Goal: Task Accomplishment & Management: Use online tool/utility

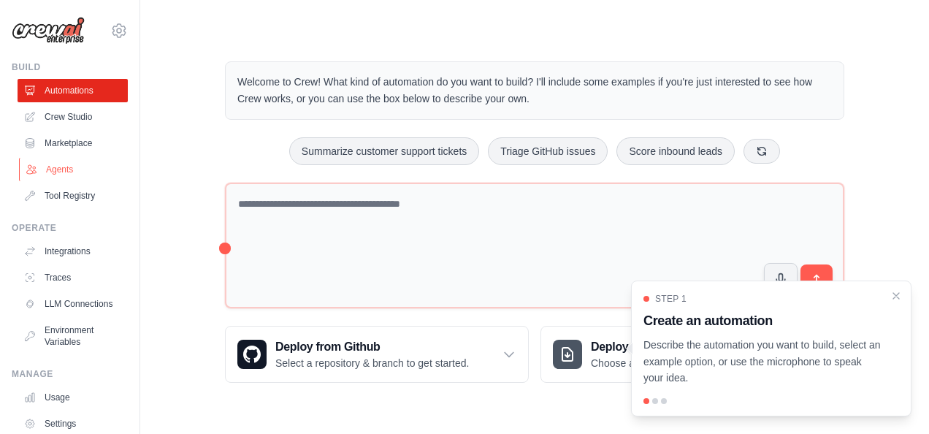
click at [45, 165] on link "Agents" at bounding box center [74, 169] width 110 height 23
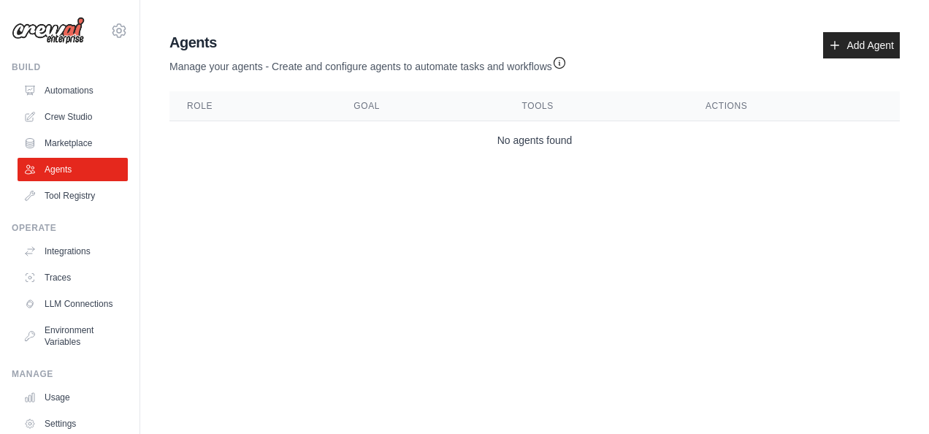
drag, startPoint x: 452, startPoint y: 164, endPoint x: 581, endPoint y: 225, distance: 143.1
click at [581, 225] on body "[EMAIL_ADDRESS][DOMAIN_NAME] Settings Build Automations Crew Studio" at bounding box center [464, 217] width 929 height 434
click at [845, 39] on link "Add Agent" at bounding box center [861, 45] width 77 height 26
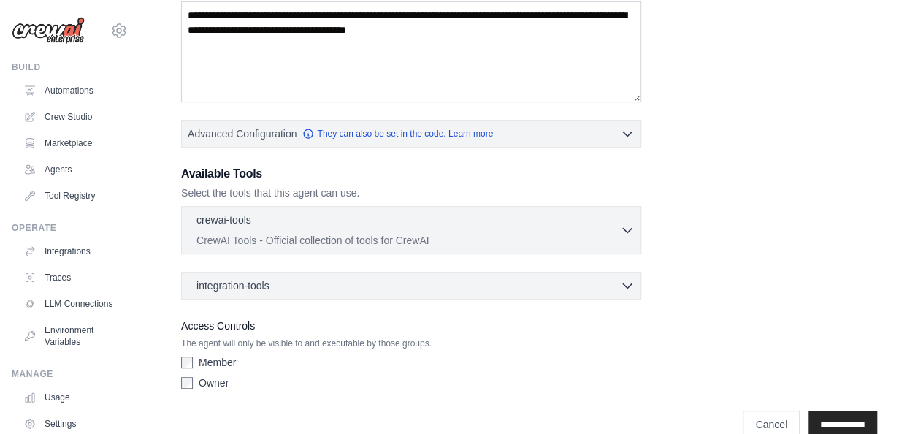
scroll to position [280, 0]
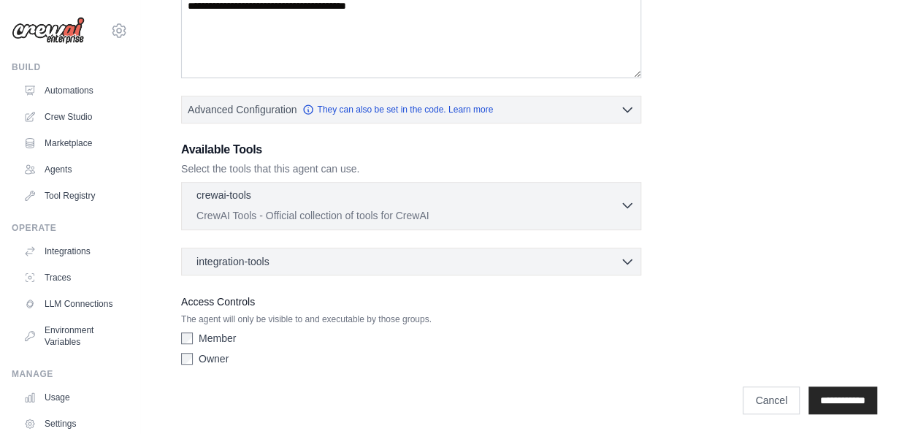
click at [576, 208] on p "CrewAI Tools - Official collection of tools for CrewAI" at bounding box center [408, 215] width 424 height 15
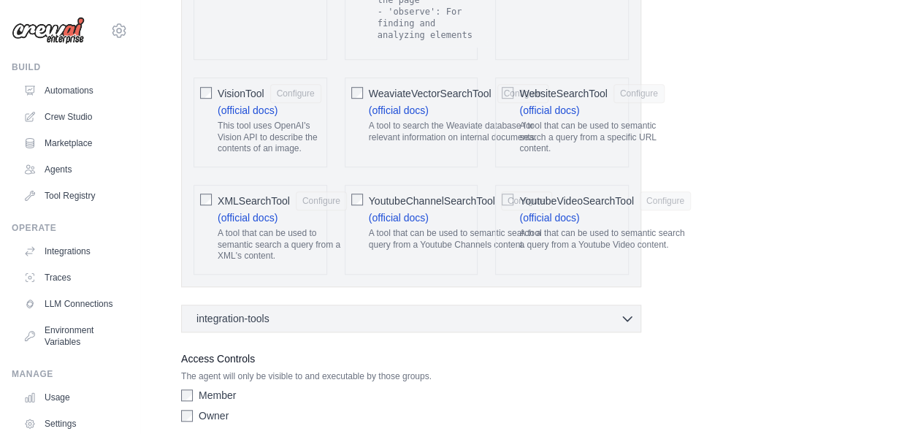
scroll to position [3212, 0]
click at [259, 310] on span "integration-tools" at bounding box center [232, 317] width 73 height 15
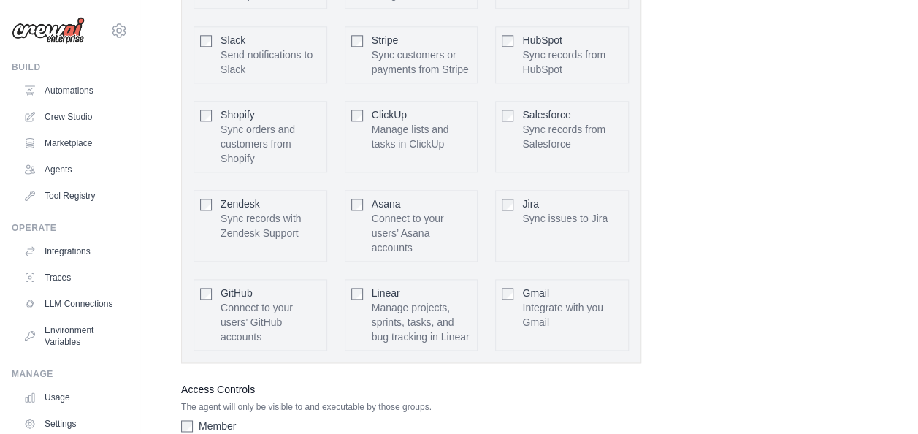
scroll to position [3671, 0]
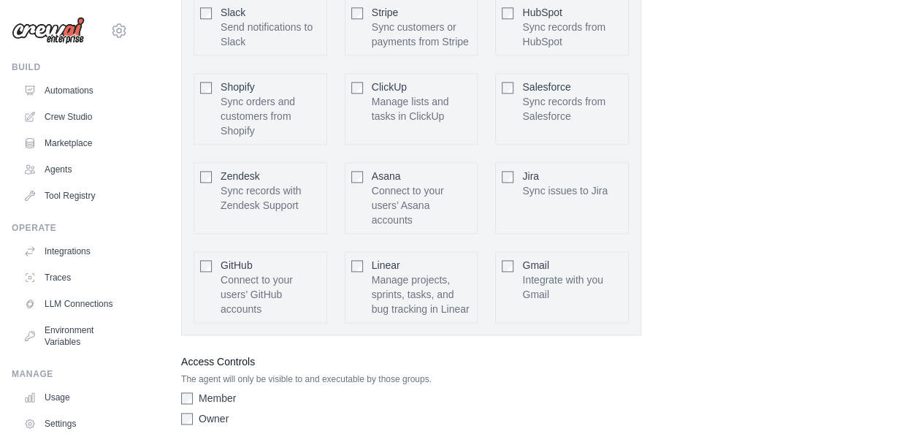
click at [183, 391] on div "Member" at bounding box center [411, 398] width 460 height 15
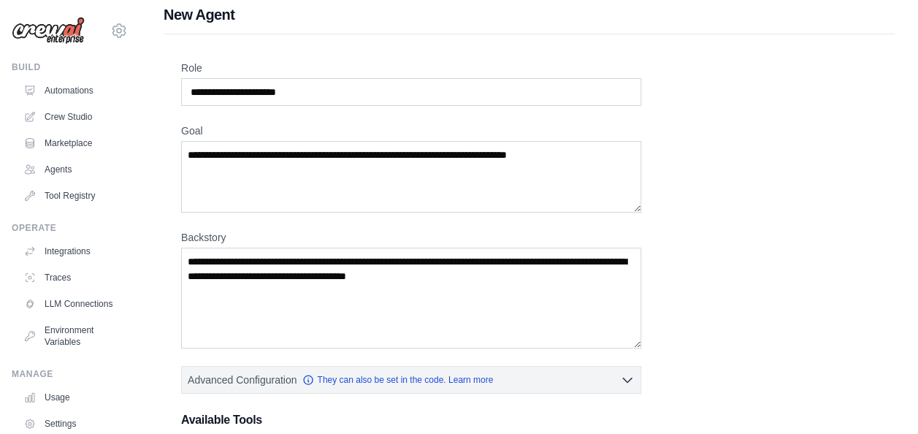
scroll to position [0, 0]
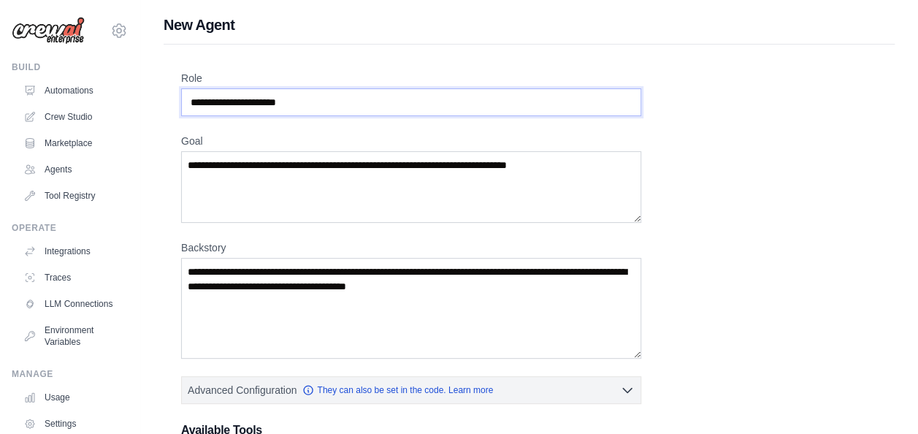
click at [323, 105] on input "Role" at bounding box center [411, 102] width 460 height 28
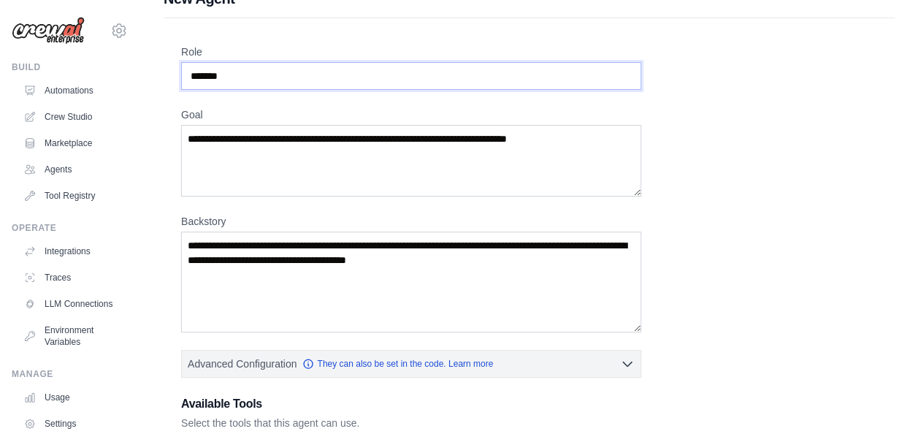
scroll to position [28, 0]
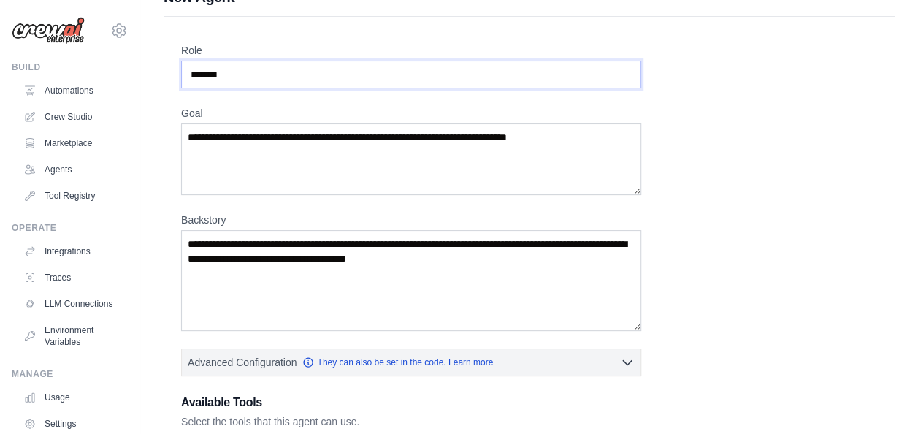
type input "*******"
click at [314, 133] on textarea "Goal" at bounding box center [411, 159] width 460 height 72
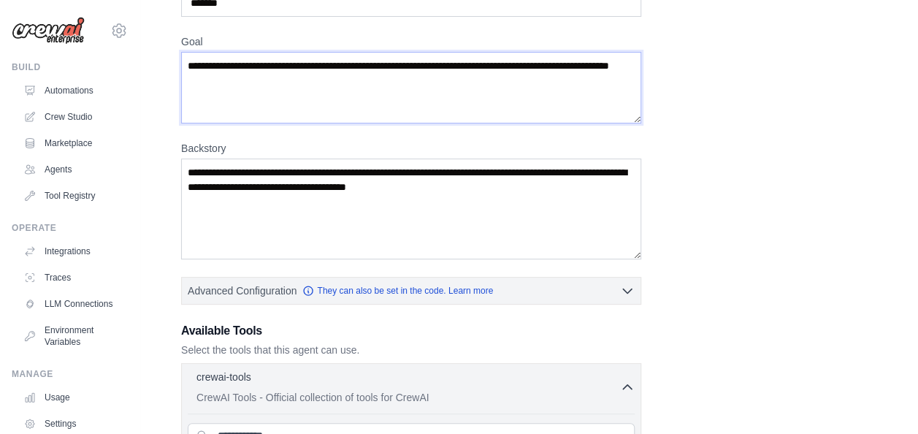
scroll to position [101, 0]
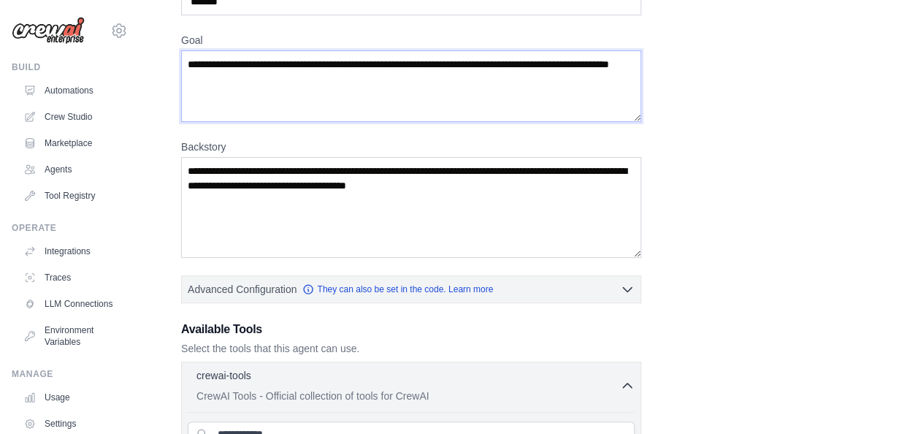
type textarea "**********"
click at [361, 185] on textarea "Backstory" at bounding box center [411, 207] width 460 height 101
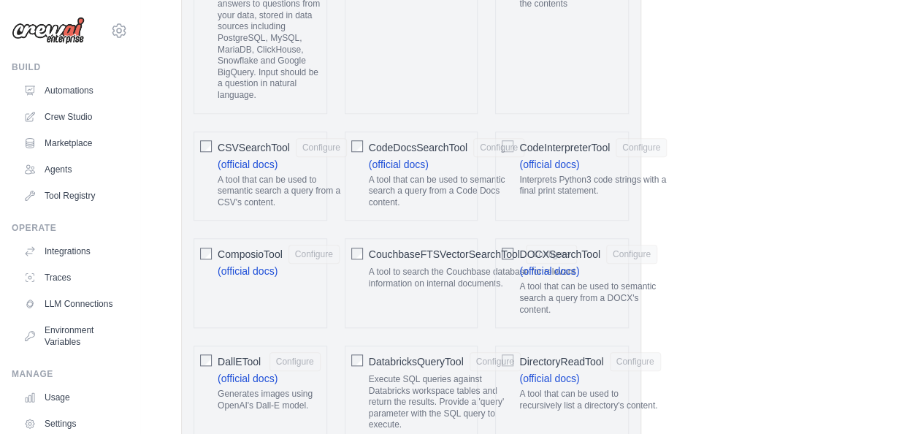
scroll to position [630, 0]
type textarea "**********"
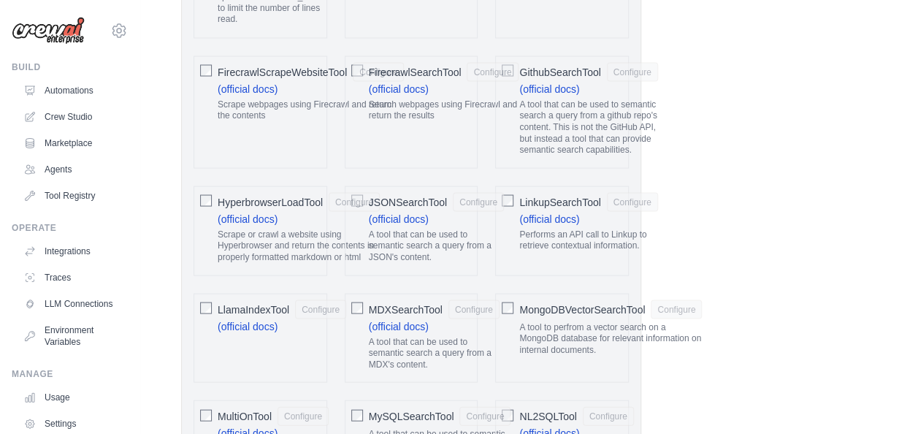
scroll to position [1316, 0]
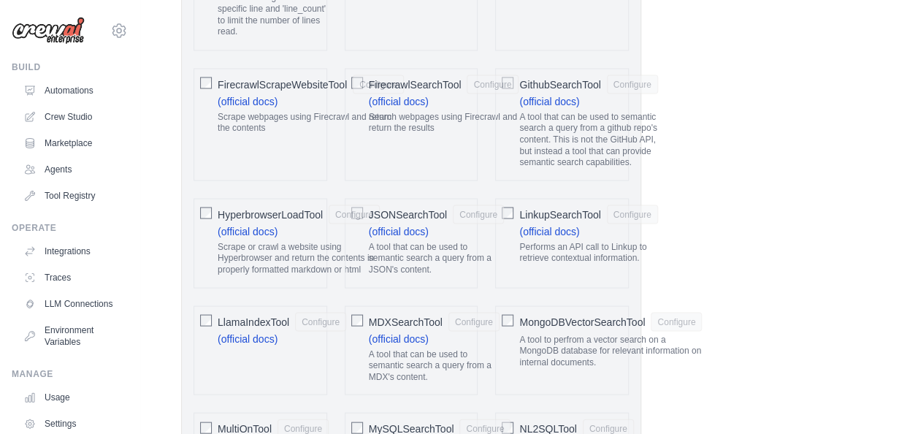
click at [212, 73] on div "FirecrawlScrapeWebsiteTool Configure (official docs) Scrape webpages using Fire…" at bounding box center [261, 124] width 134 height 112
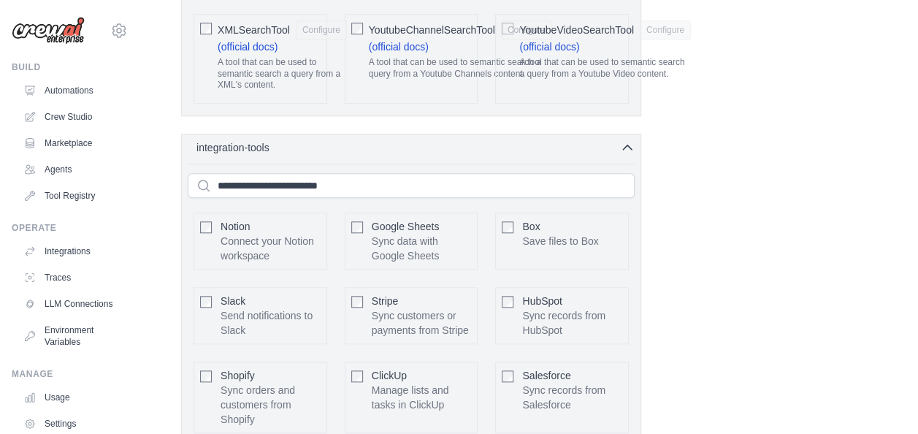
scroll to position [3381, 0]
click at [290, 140] on div "integration-tools 0 selected" at bounding box center [415, 147] width 438 height 15
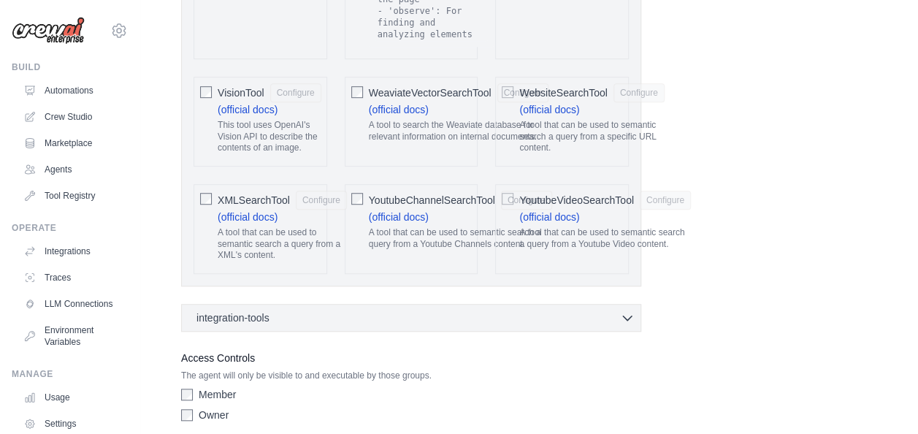
click at [195, 387] on div "Member" at bounding box center [411, 394] width 460 height 15
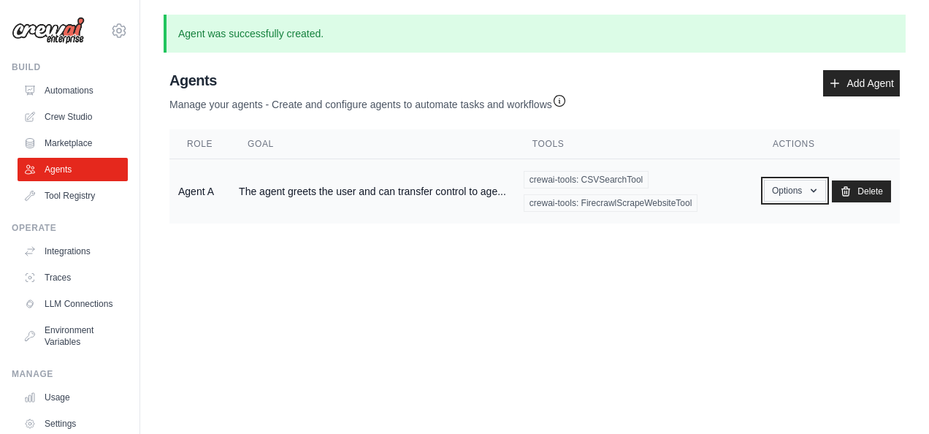
click at [817, 194] on icon "button" at bounding box center [814, 191] width 12 height 12
click at [612, 299] on body "[EMAIL_ADDRESS][DOMAIN_NAME] Settings Build Automations Crew Studio" at bounding box center [464, 217] width 929 height 434
click at [852, 87] on link "Add Agent" at bounding box center [861, 83] width 77 height 26
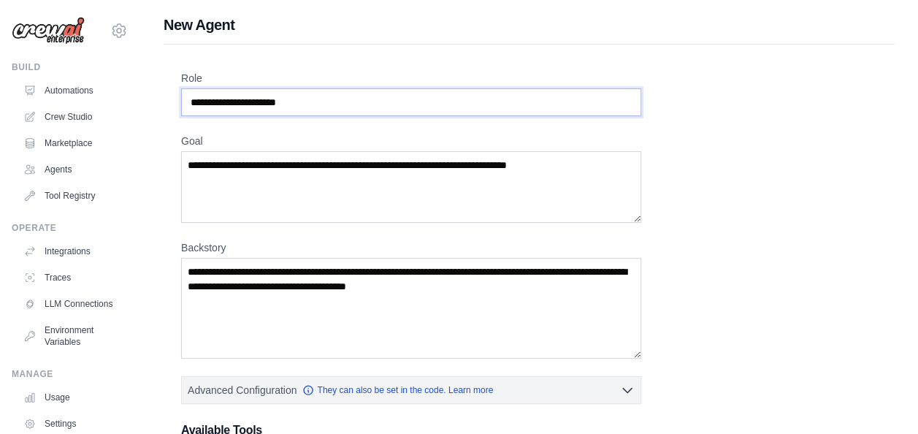
click at [334, 107] on input "Role" at bounding box center [411, 102] width 460 height 28
type input "*******"
click at [313, 172] on textarea "Goal" at bounding box center [411, 187] width 460 height 72
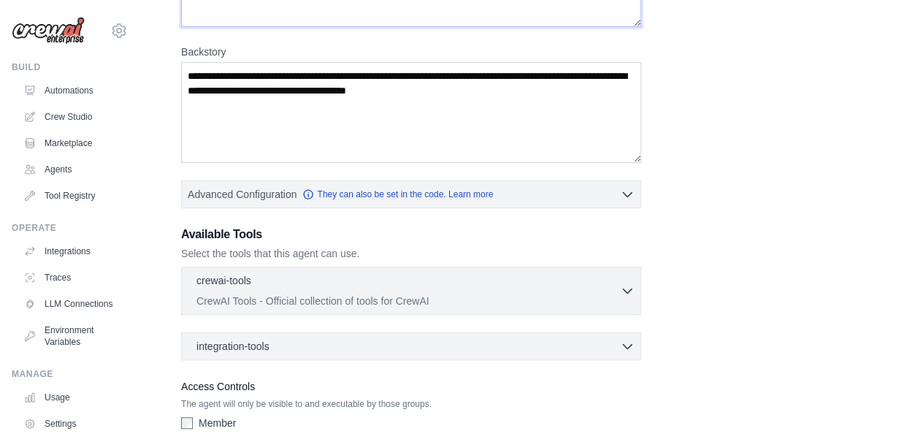
scroll to position [183, 0]
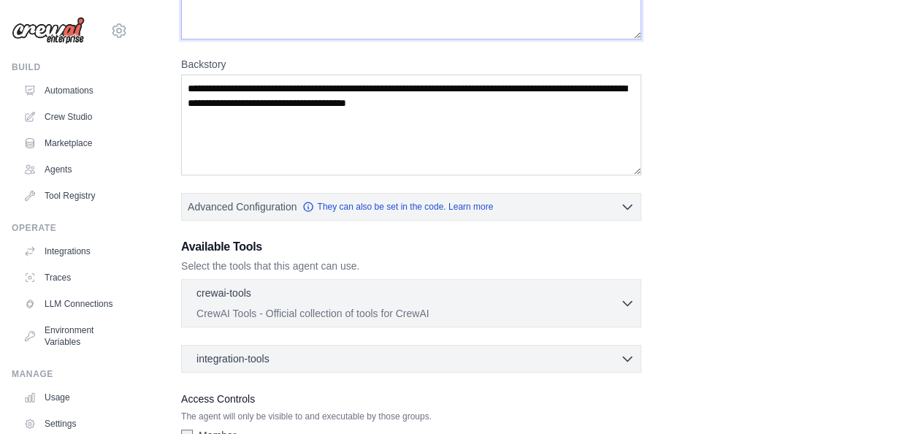
type textarea "**********"
click at [314, 131] on textarea "Backstory" at bounding box center [411, 124] width 460 height 101
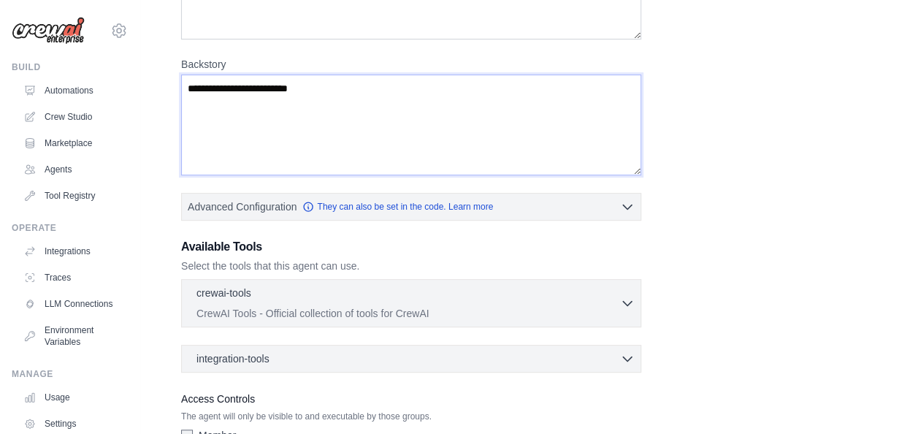
scroll to position [280, 0]
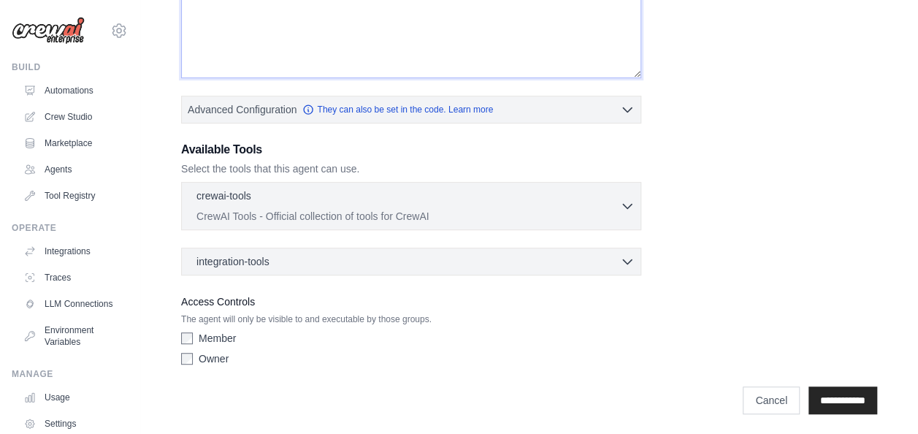
type textarea "**********"
click at [827, 394] on input "**********" at bounding box center [842, 400] width 69 height 28
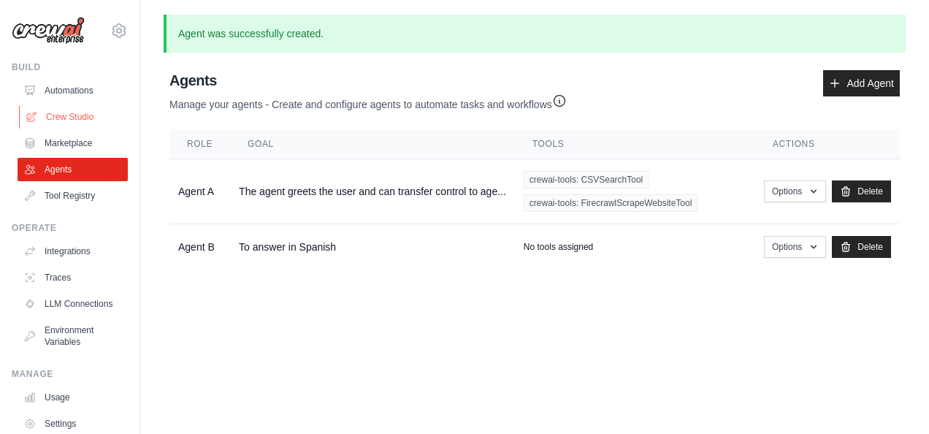
click at [68, 116] on link "Crew Studio" at bounding box center [74, 116] width 110 height 23
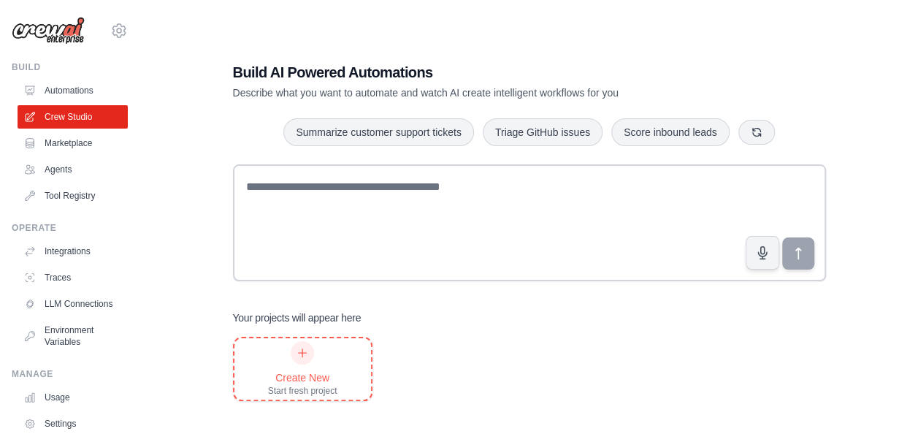
click at [297, 353] on icon at bounding box center [303, 353] width 12 height 12
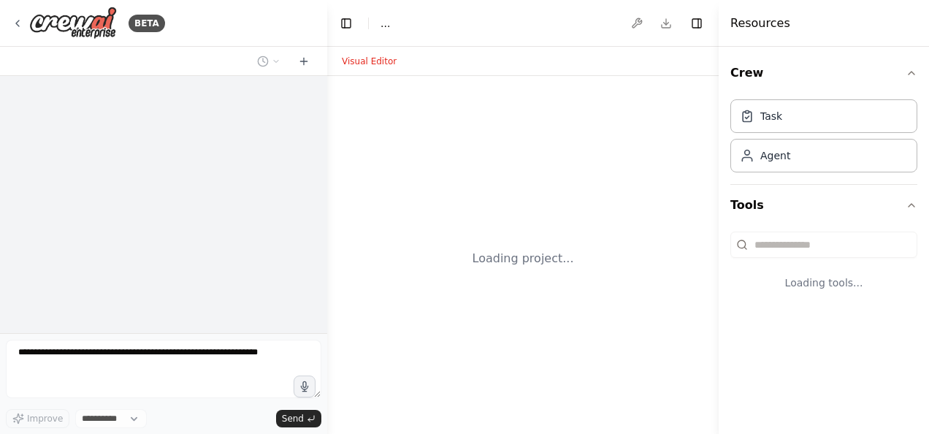
select select "****"
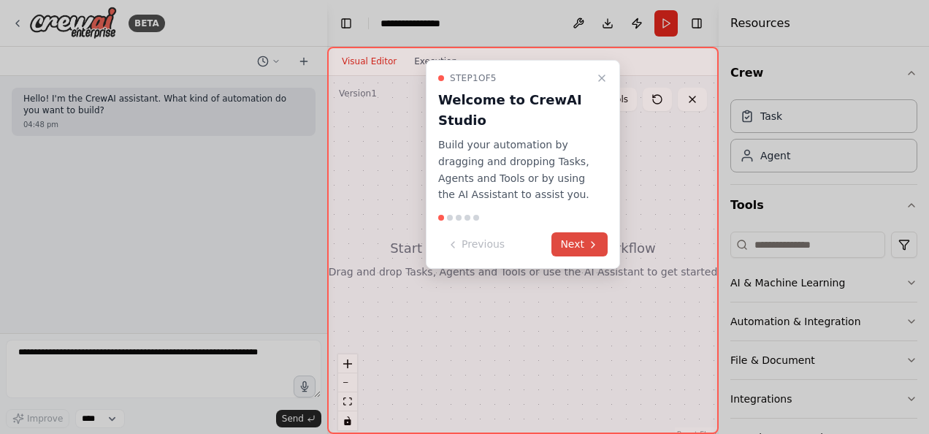
click at [592, 237] on button "Next" at bounding box center [579, 244] width 56 height 24
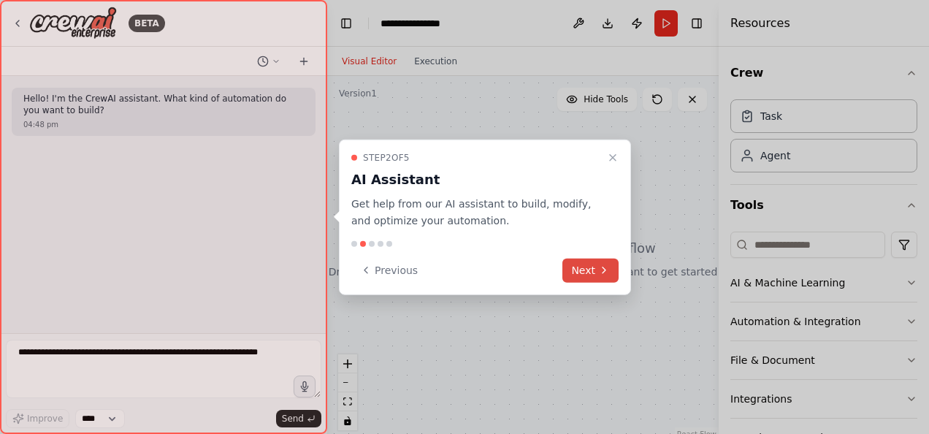
click at [596, 269] on button "Next" at bounding box center [590, 270] width 56 height 24
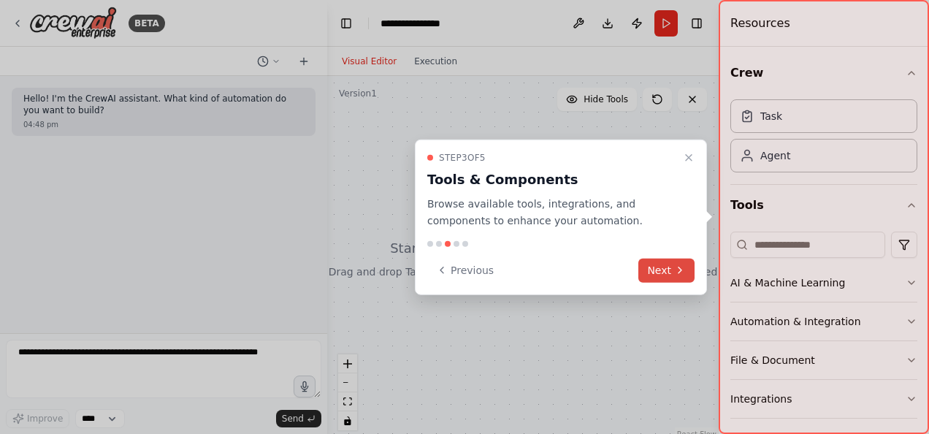
click at [670, 265] on button "Next" at bounding box center [666, 270] width 56 height 24
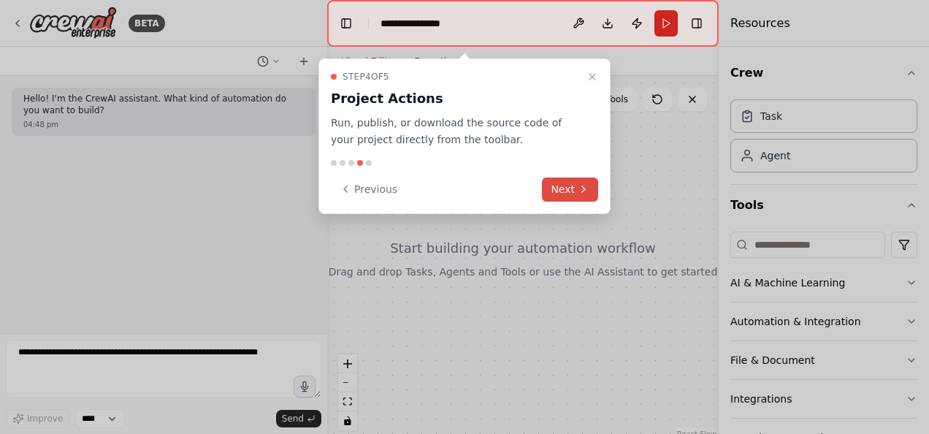
click at [572, 190] on button "Next" at bounding box center [570, 189] width 56 height 24
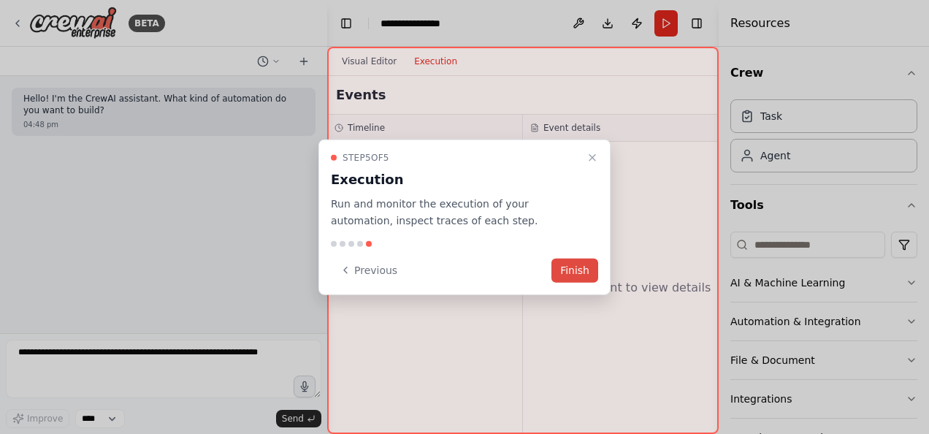
click at [586, 270] on button "Finish" at bounding box center [574, 270] width 47 height 24
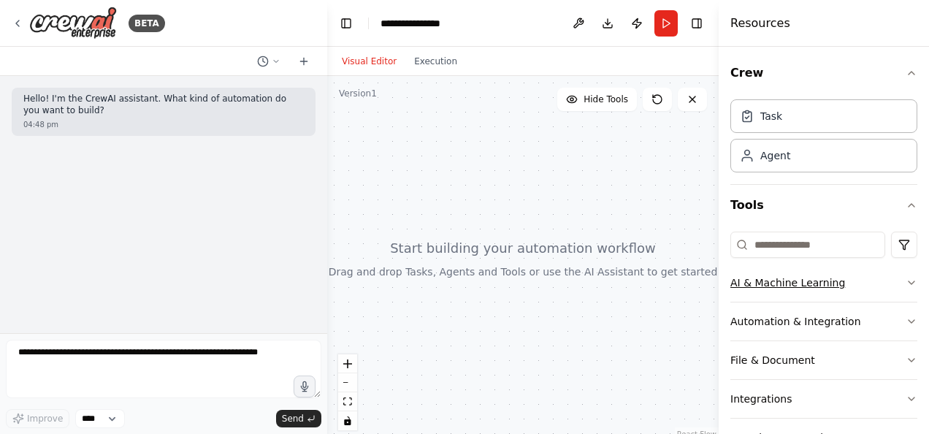
scroll to position [83, 0]
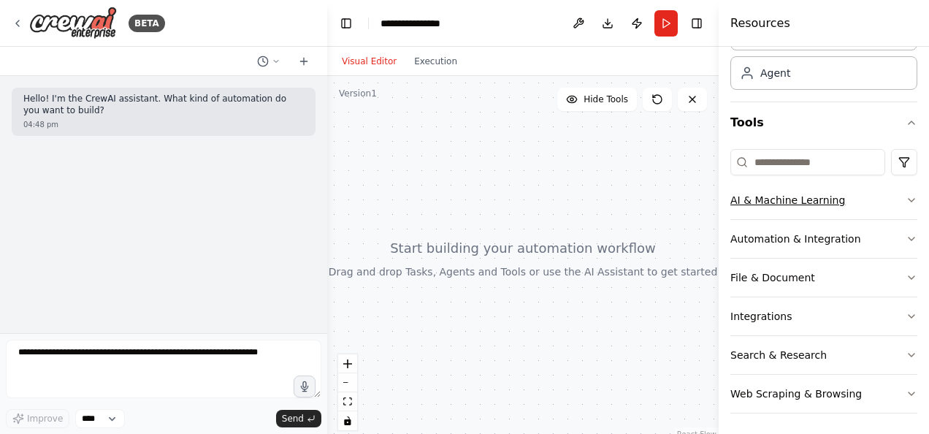
click at [749, 288] on button "File & Document" at bounding box center [823, 278] width 187 height 38
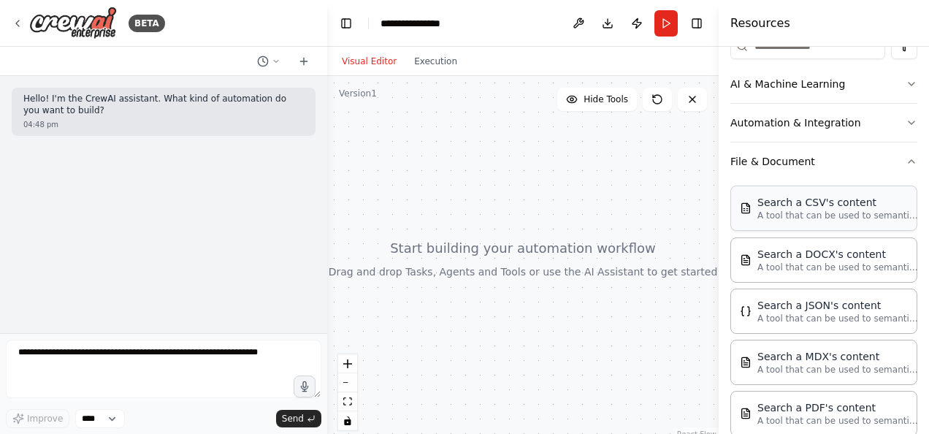
scroll to position [197, 0]
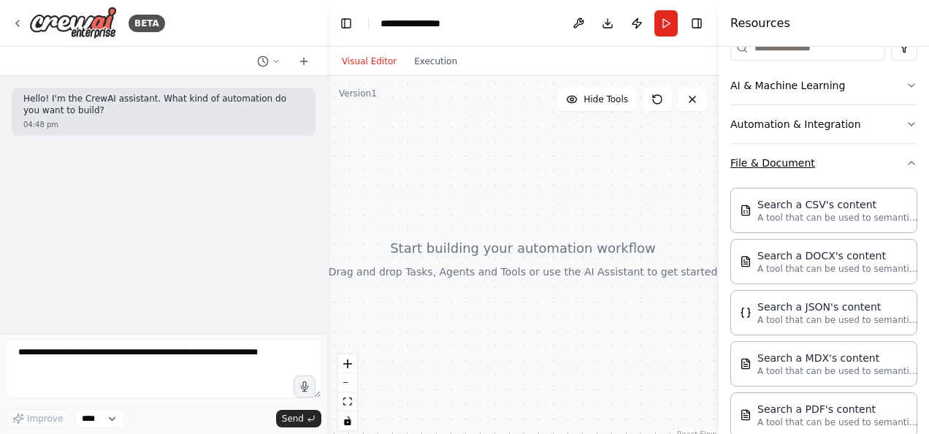
click at [876, 171] on button "File & Document" at bounding box center [823, 163] width 187 height 38
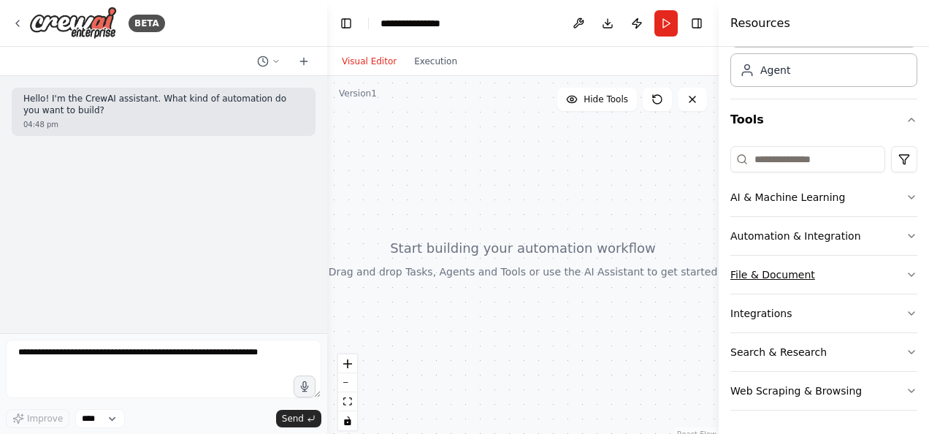
scroll to position [83, 0]
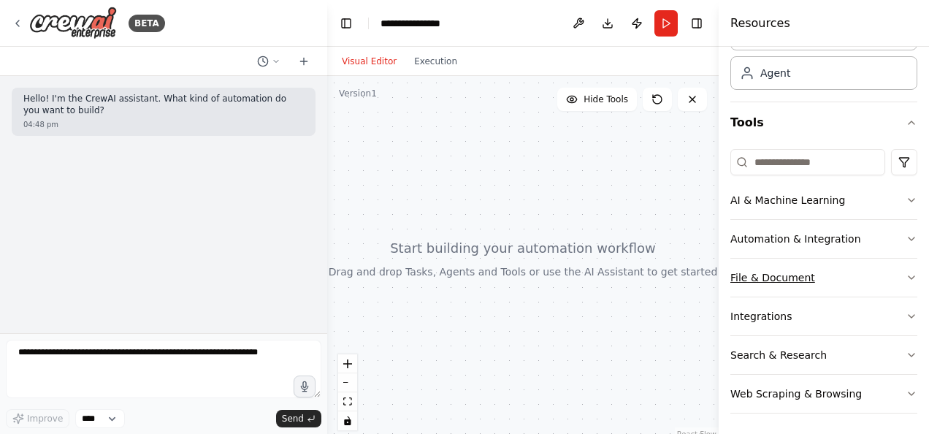
click at [876, 171] on div at bounding box center [823, 162] width 187 height 26
click at [746, 281] on button "File & Document" at bounding box center [823, 278] width 187 height 38
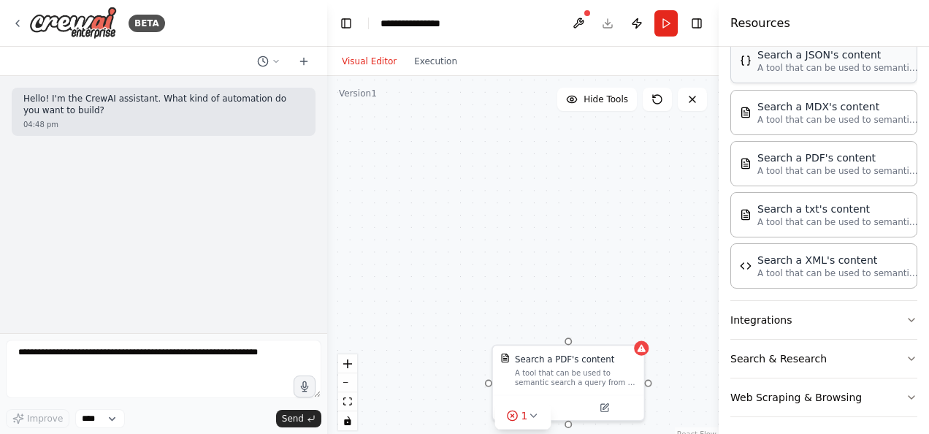
scroll to position [0, 0]
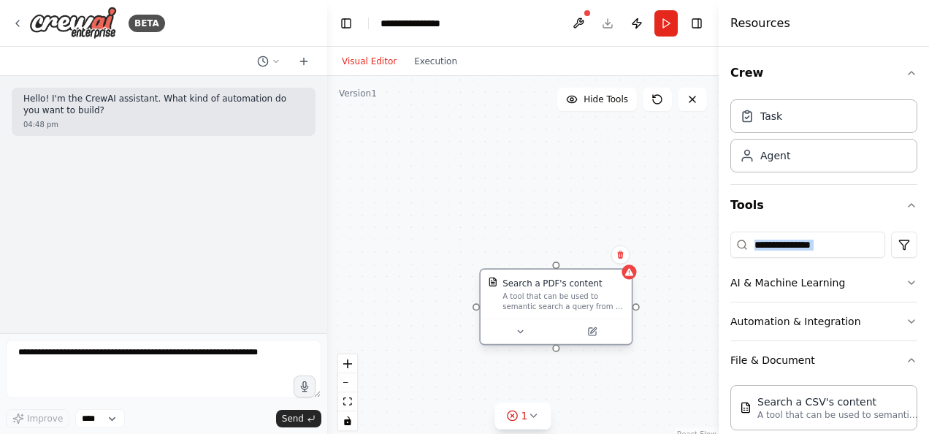
drag, startPoint x: 569, startPoint y: 362, endPoint x: 554, endPoint y: 268, distance: 95.5
click at [554, 277] on div "Search a PDF's content A tool that can be used to semantic search a query from …" at bounding box center [562, 294] width 121 height 34
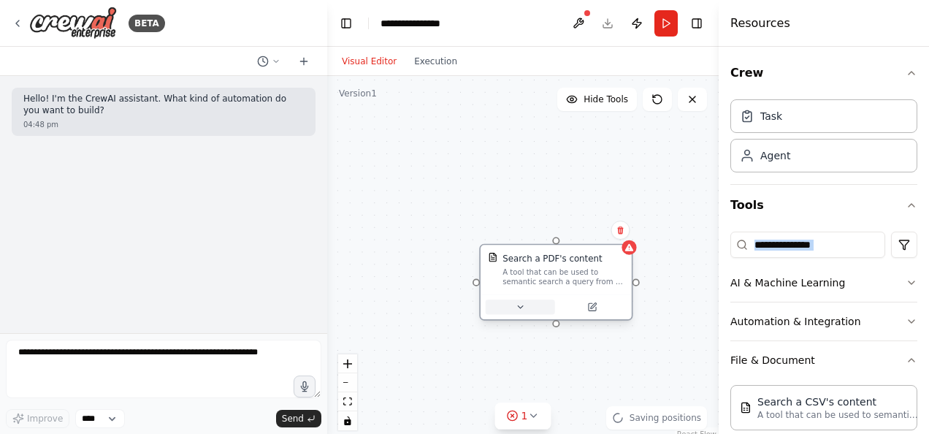
drag, startPoint x: 511, startPoint y: 307, endPoint x: 516, endPoint y: 291, distance: 16.2
click at [516, 299] on button at bounding box center [520, 306] width 69 height 15
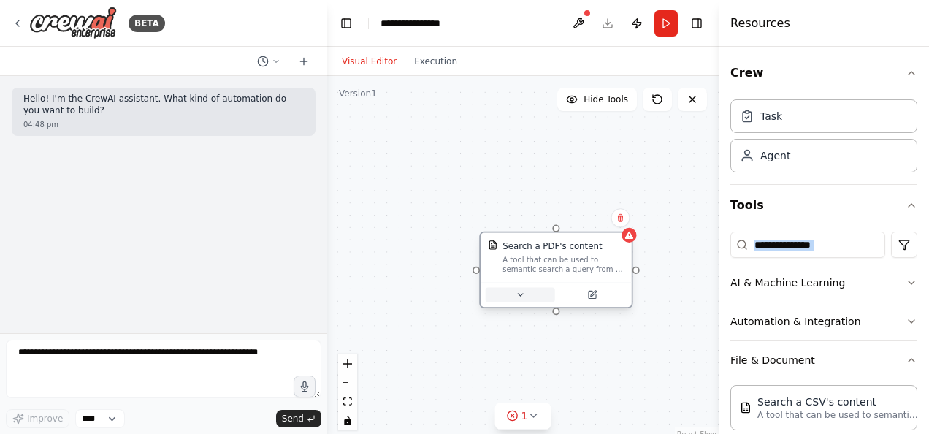
click at [532, 289] on button at bounding box center [520, 294] width 69 height 15
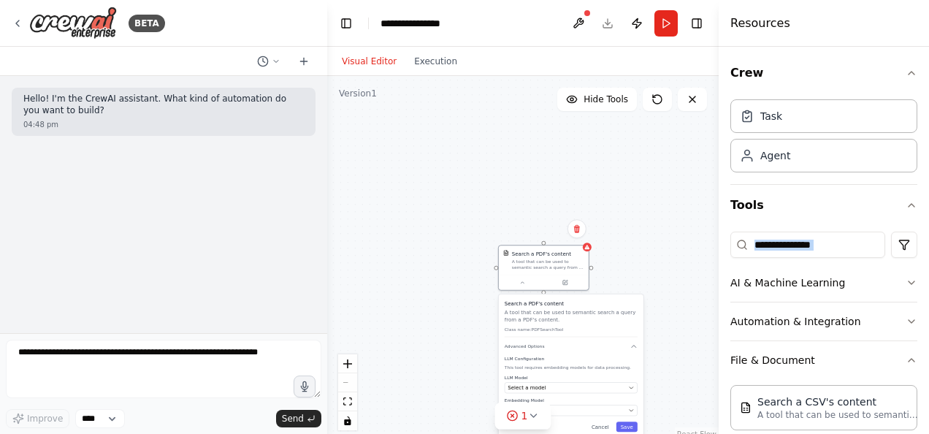
click at [536, 359] on label "LLM Configuration" at bounding box center [571, 359] width 133 height 6
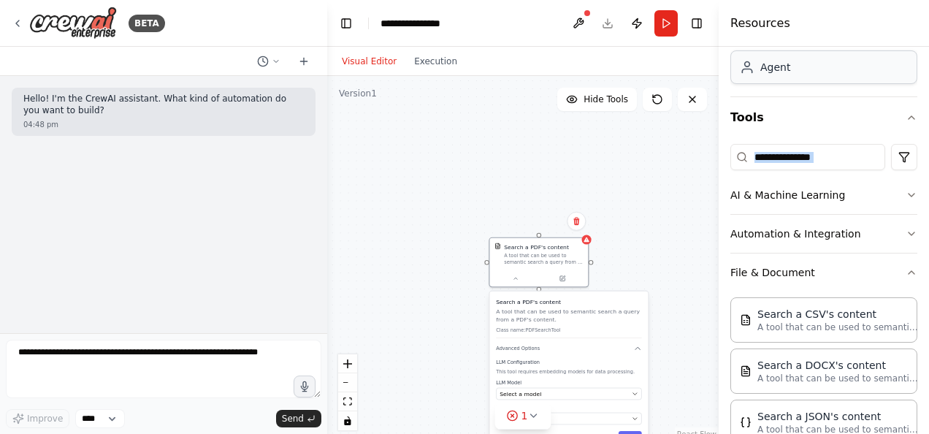
scroll to position [89, 0]
click at [531, 272] on button at bounding box center [515, 276] width 45 height 9
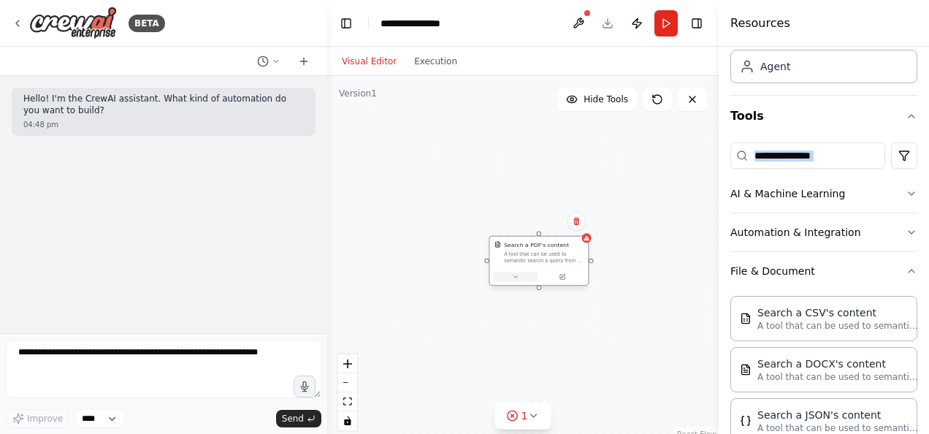
click at [513, 275] on icon at bounding box center [515, 277] width 7 height 7
click at [609, 394] on div "Select a model" at bounding box center [564, 393] width 129 height 8
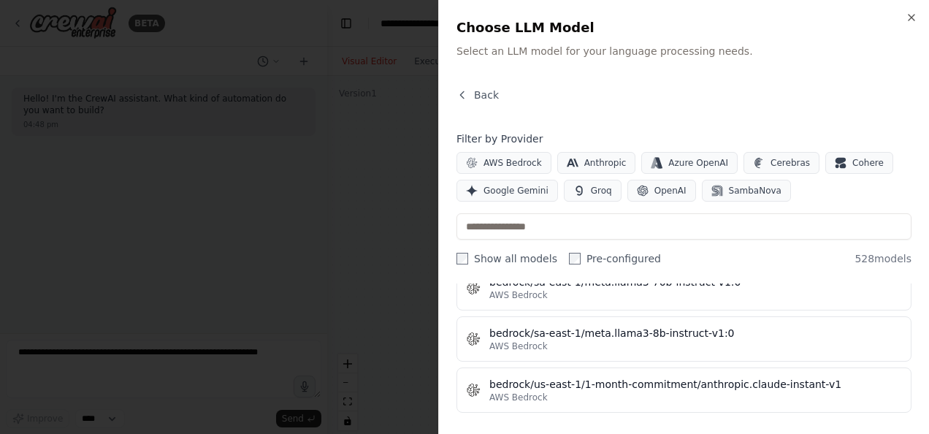
scroll to position [4010, 0]
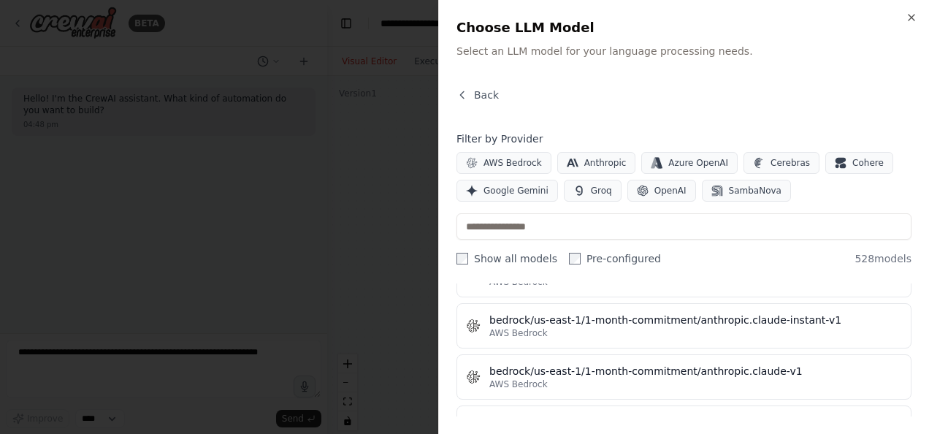
click at [710, 76] on div "Close Choose LLM Model Select an LLM model for your language processing needs. …" at bounding box center [683, 217] width 491 height 434
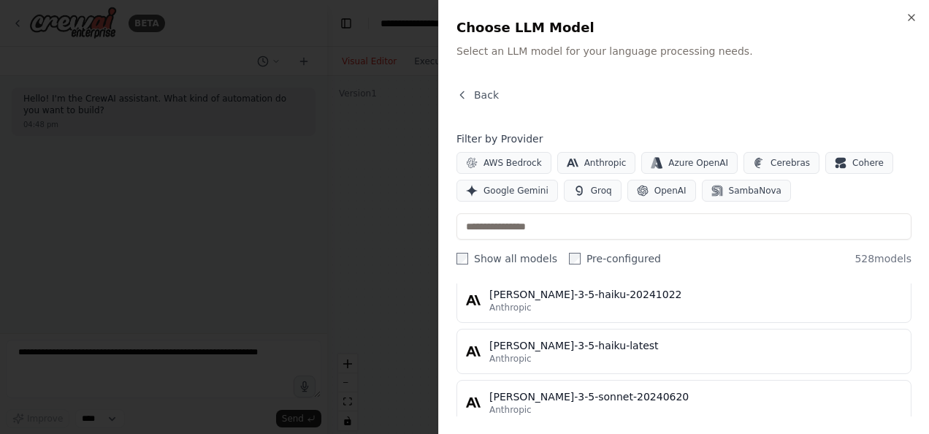
scroll to position [9198, 0]
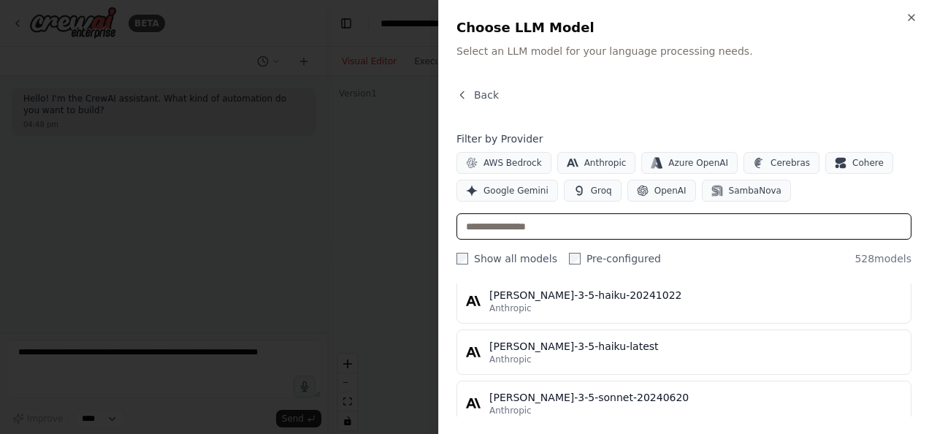
click at [640, 232] on input "text" at bounding box center [683, 226] width 455 height 26
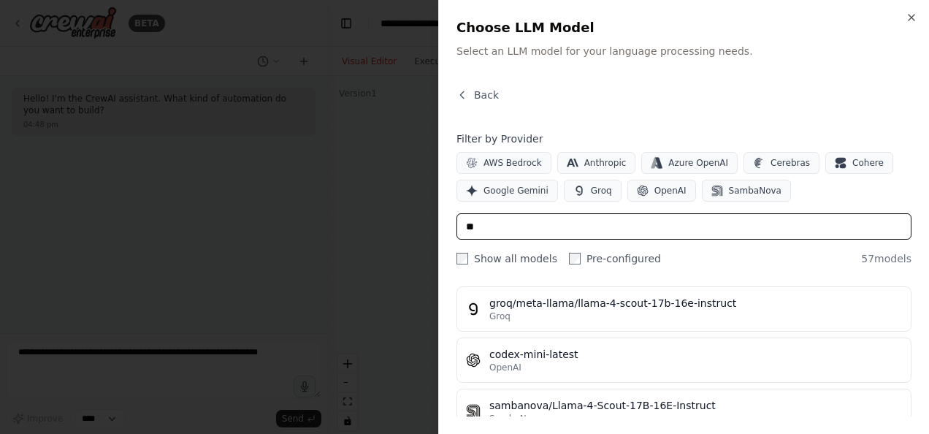
type input "*"
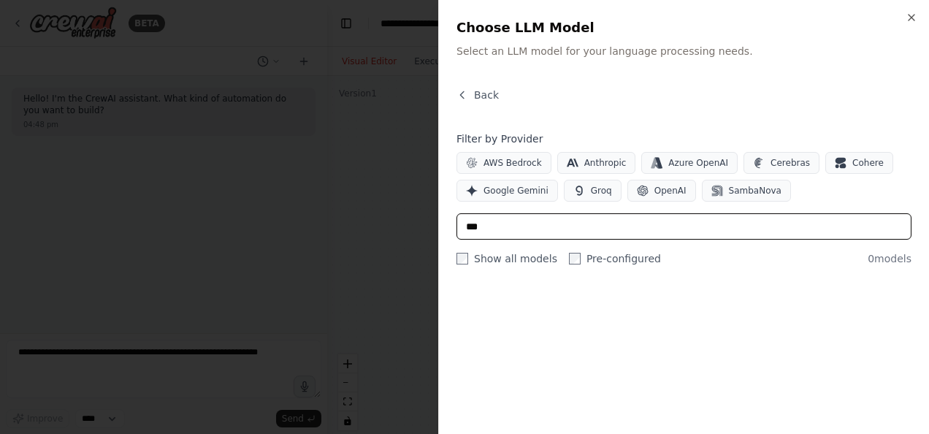
scroll to position [0, 0]
type input "*********"
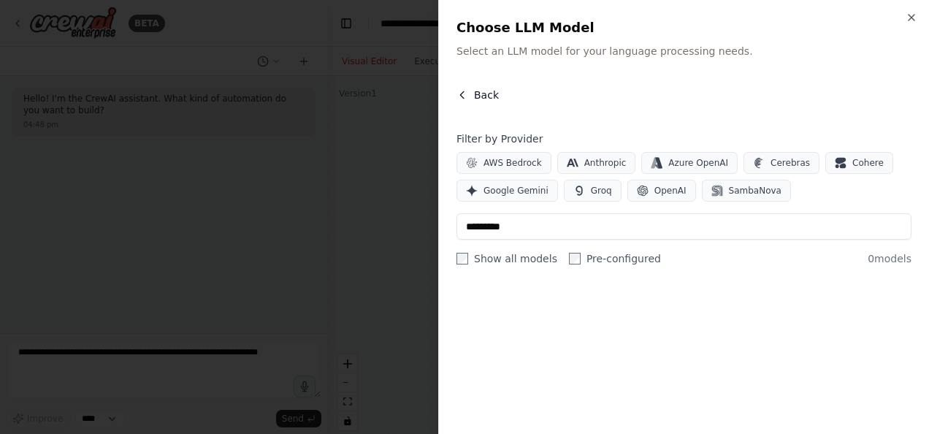
click at [463, 89] on icon "button" at bounding box center [462, 95] width 12 height 12
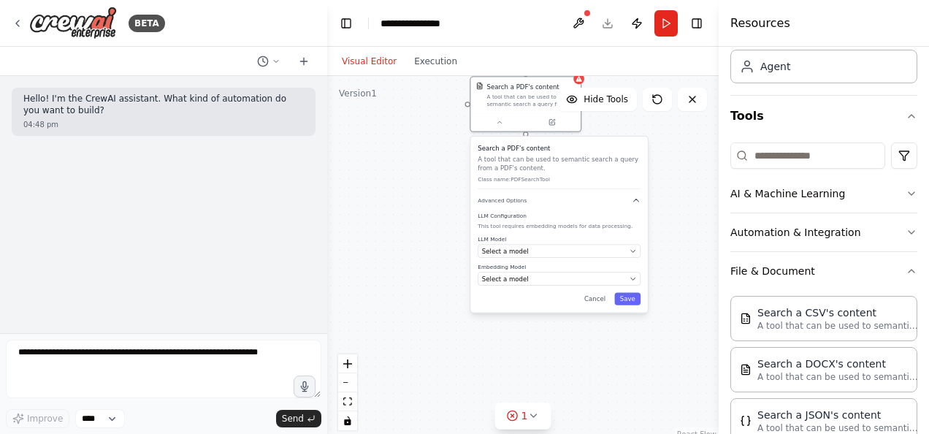
drag, startPoint x: 528, startPoint y: 308, endPoint x: 511, endPoint y: 152, distance: 157.2
click at [511, 152] on div "Search a PDF's content A tool that can be used to semantic search a query from …" at bounding box center [559, 166] width 163 height 45
click at [501, 120] on icon at bounding box center [499, 120] width 7 height 7
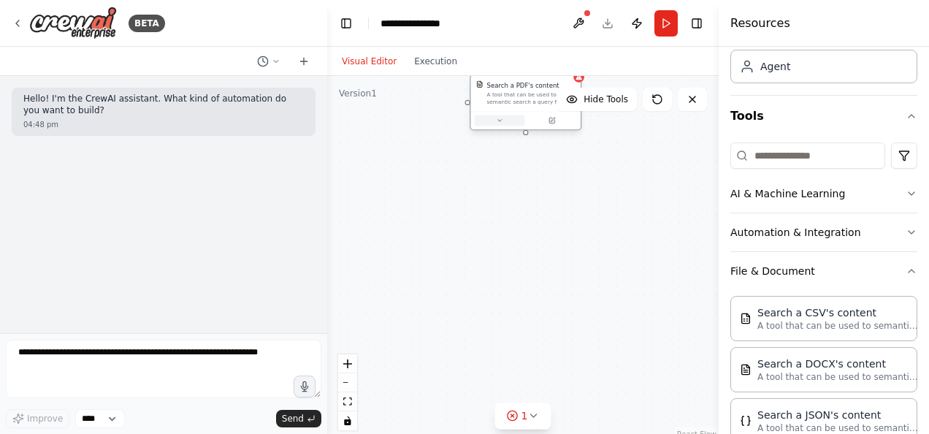
click at [501, 120] on icon at bounding box center [500, 120] width 4 height 1
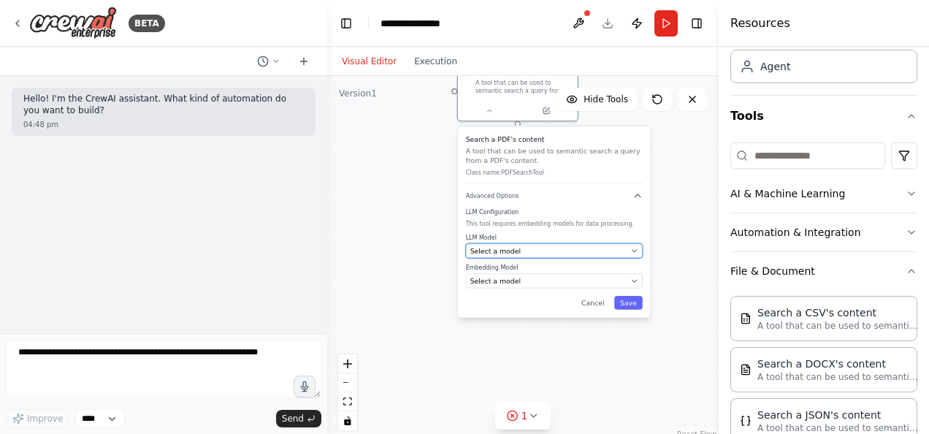
click at [631, 256] on button "Select a model" at bounding box center [554, 250] width 177 height 15
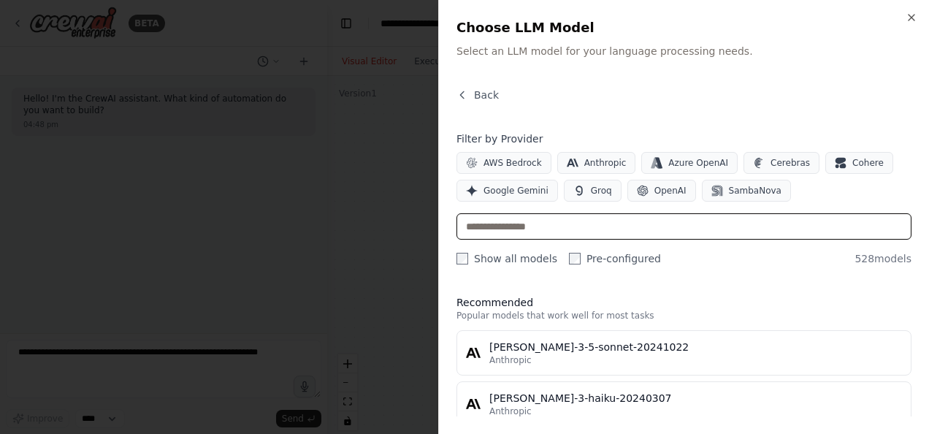
click at [585, 223] on input "text" at bounding box center [683, 226] width 455 height 26
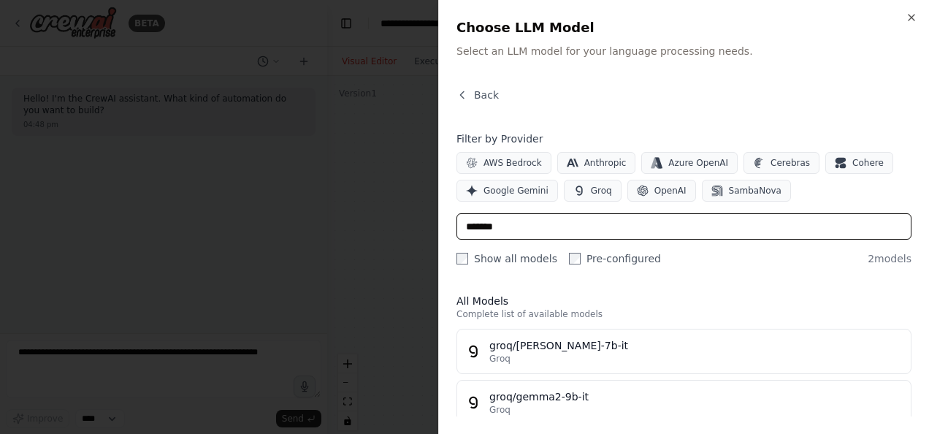
scroll to position [20, 0]
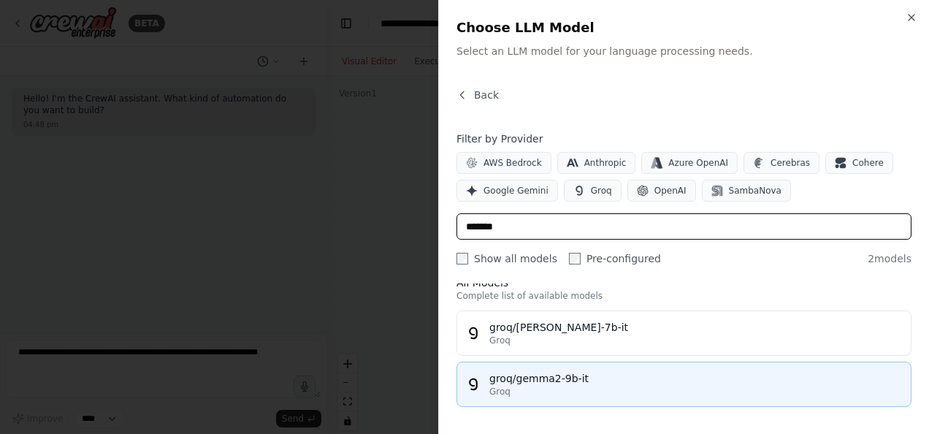
type input "*******"
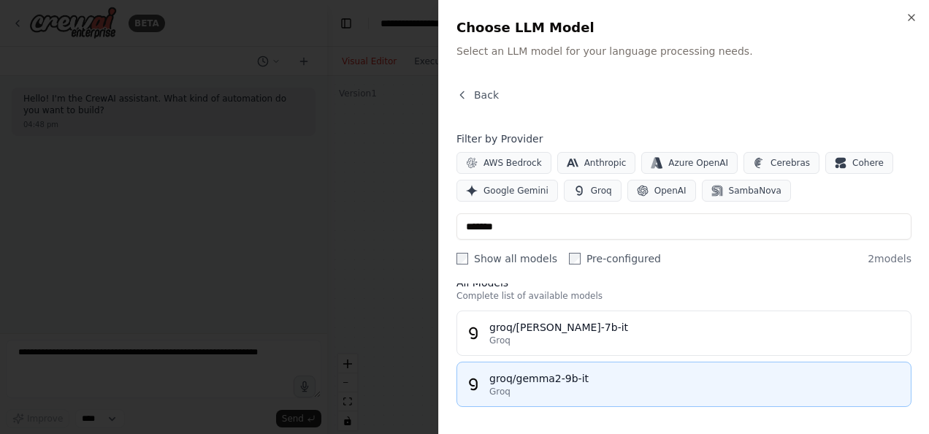
click at [541, 387] on div "Groq" at bounding box center [695, 392] width 413 height 12
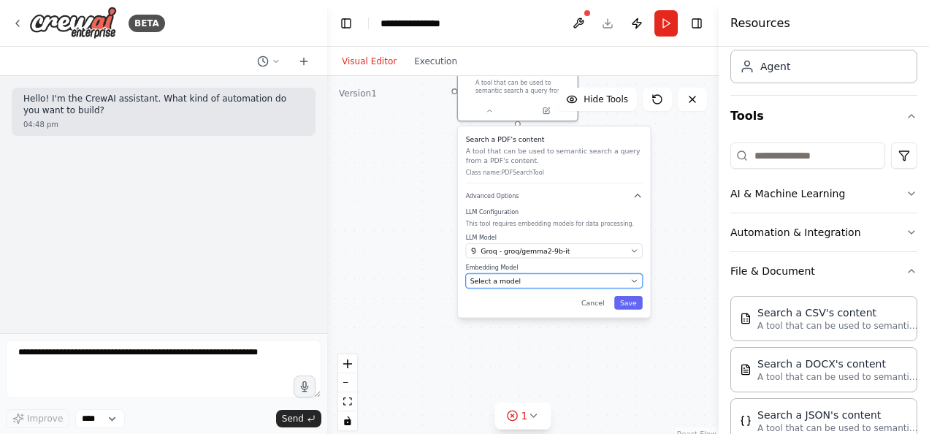
click at [573, 286] on button "Select a model" at bounding box center [554, 281] width 177 height 15
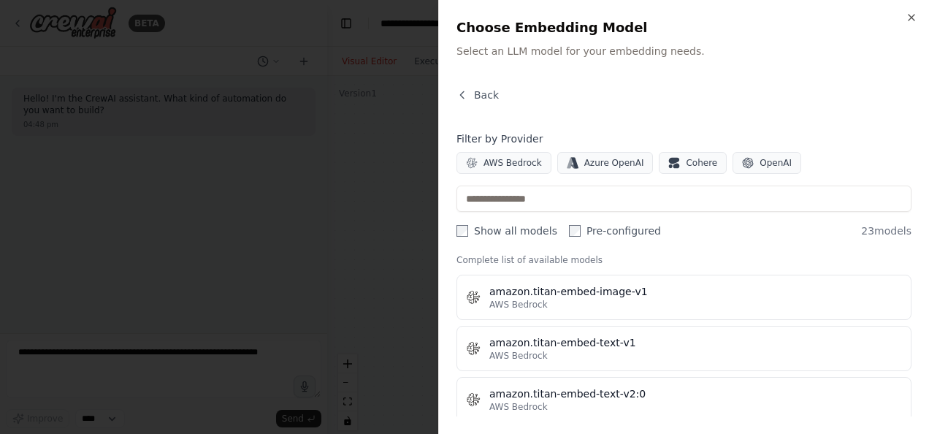
scroll to position [0, 0]
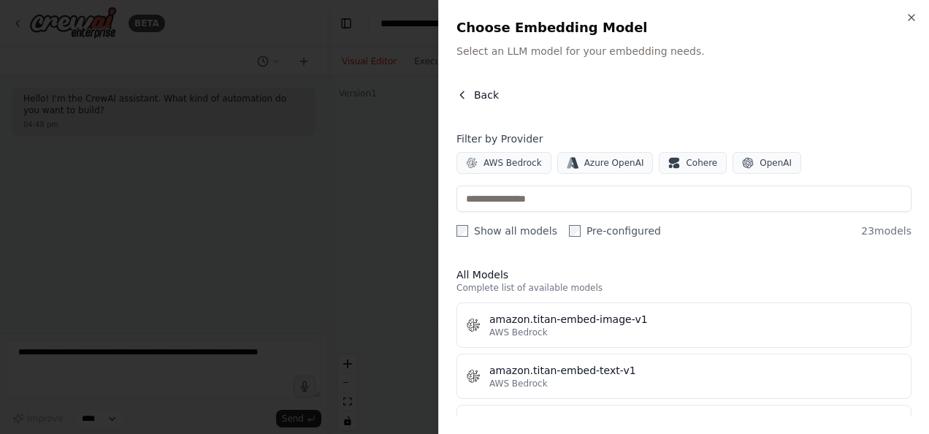
click at [460, 93] on icon "button" at bounding box center [462, 94] width 4 height 7
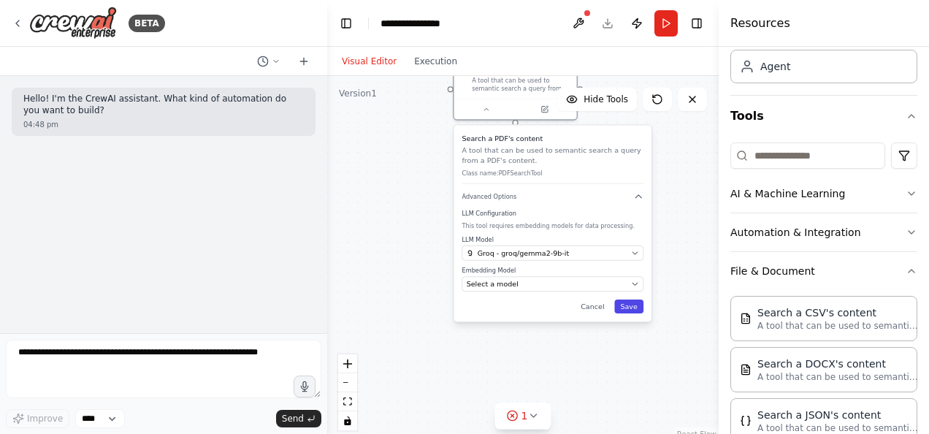
click at [628, 308] on button "Save" at bounding box center [628, 306] width 29 height 14
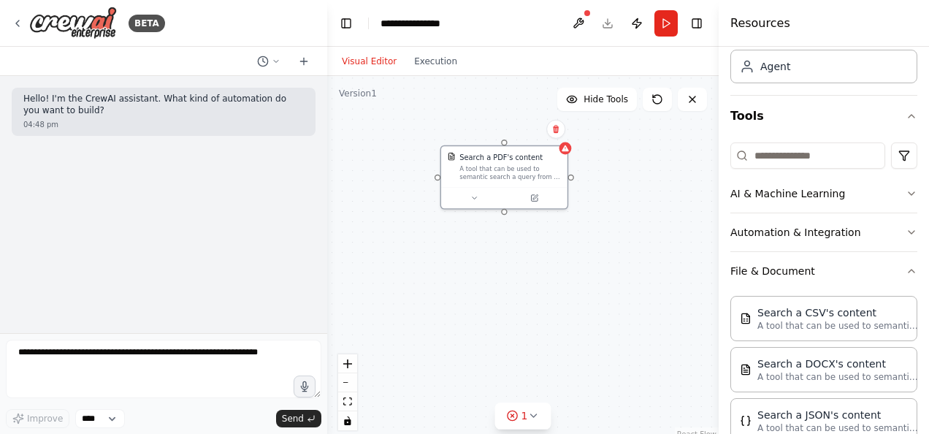
drag, startPoint x: 523, startPoint y: 115, endPoint x: 508, endPoint y: 216, distance: 101.9
click at [508, 216] on div "Search a PDF's content A tool that can be used to semantic search a query from …" at bounding box center [522, 258] width 391 height 365
click at [487, 193] on button at bounding box center [474, 196] width 58 height 12
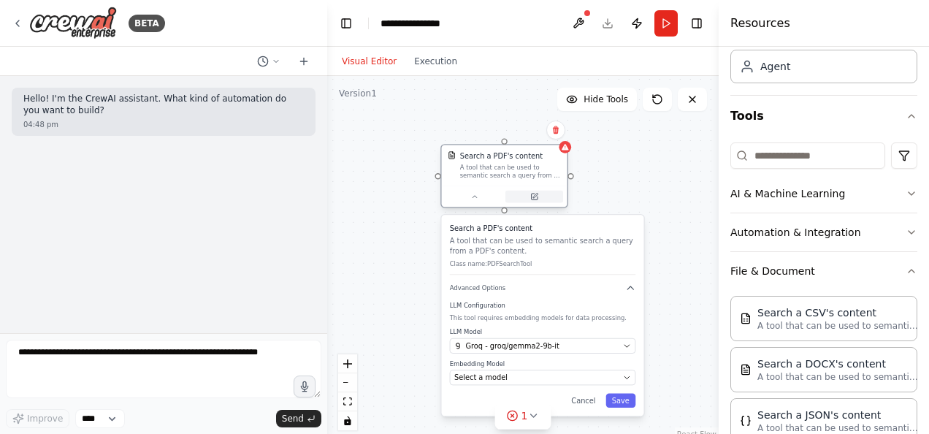
click at [522, 198] on button at bounding box center [534, 197] width 58 height 12
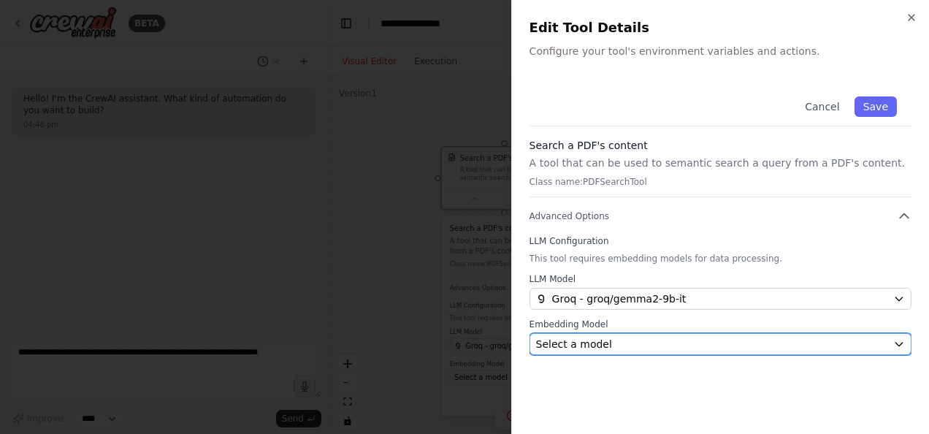
click at [657, 347] on div "Select a model" at bounding box center [711, 344] width 351 height 15
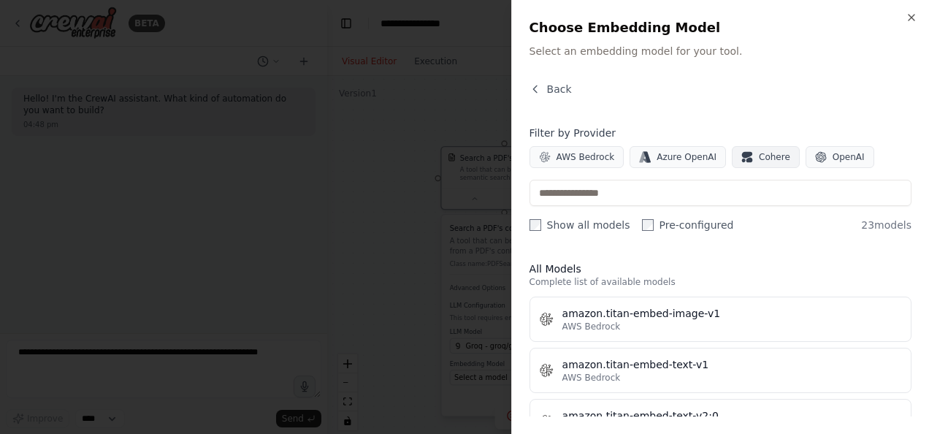
click at [742, 153] on icon "button" at bounding box center [747, 155] width 10 height 7
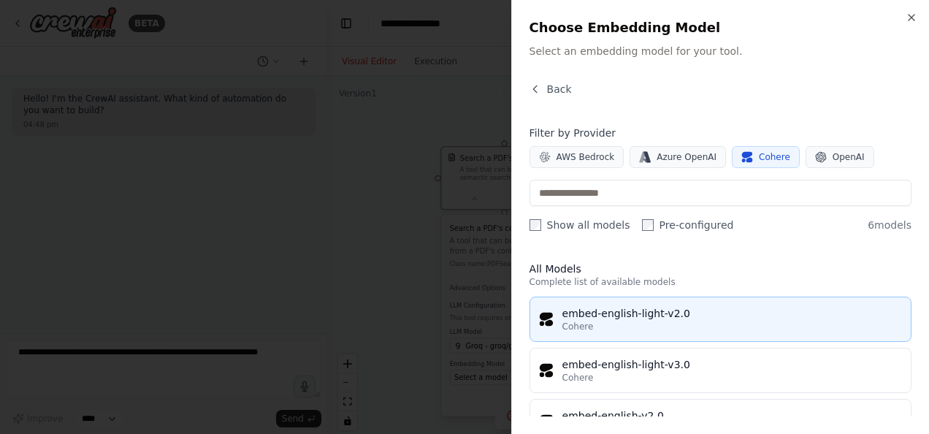
click at [653, 306] on div "embed-english-light-v2.0" at bounding box center [732, 313] width 340 height 15
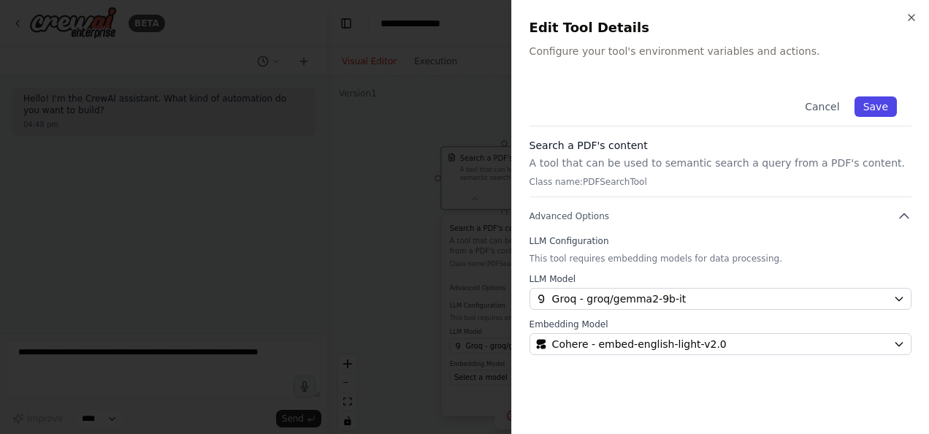
click at [879, 110] on button "Save" at bounding box center [875, 106] width 42 height 20
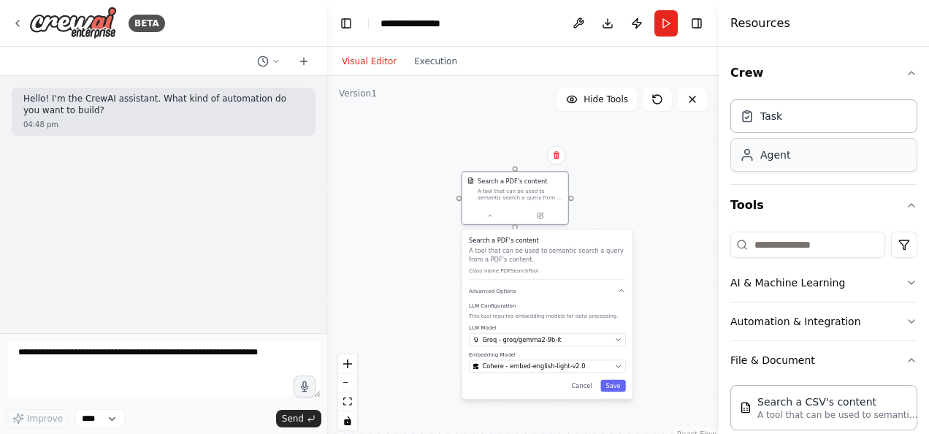
click at [814, 161] on div "Agent" at bounding box center [823, 155] width 187 height 34
click at [500, 213] on button at bounding box center [489, 214] width 49 height 10
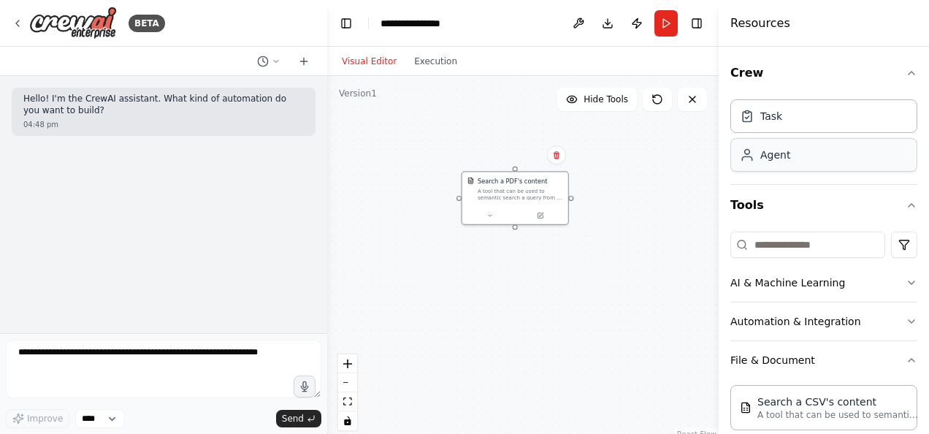
click at [784, 159] on div "Agent" at bounding box center [775, 155] width 30 height 15
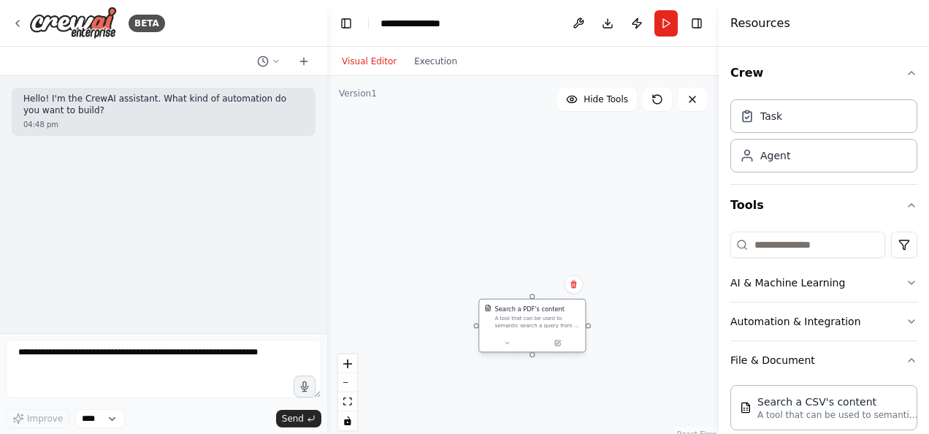
drag, startPoint x: 502, startPoint y: 187, endPoint x: 519, endPoint y: 313, distance: 126.7
click at [519, 313] on div "Search a PDF's content A tool that can be used to semantic search a query from …" at bounding box center [536, 317] width 85 height 24
click at [749, 150] on circle at bounding box center [747, 152] width 5 height 5
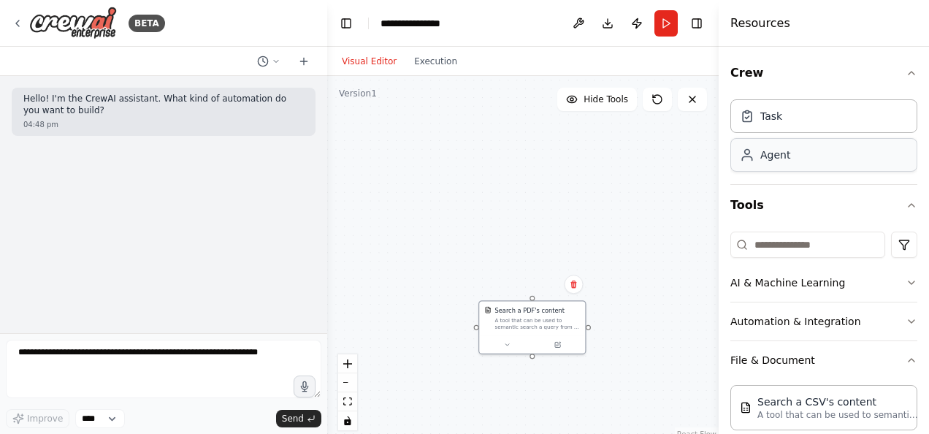
click at [749, 150] on circle at bounding box center [747, 152] width 5 height 5
click at [906, 75] on icon "button" at bounding box center [912, 73] width 12 height 12
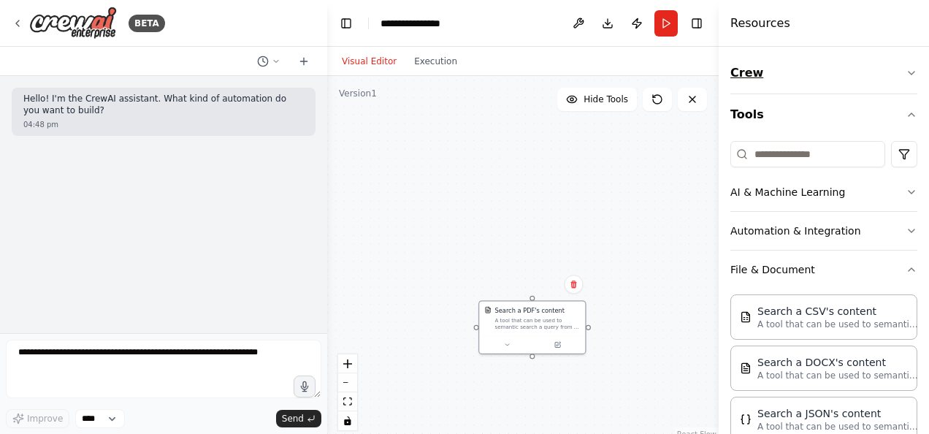
click at [906, 75] on icon "button" at bounding box center [912, 73] width 12 height 12
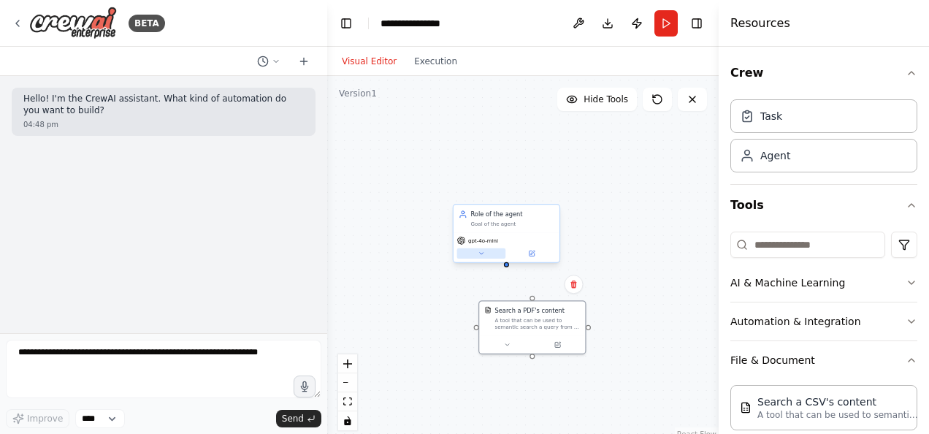
click at [486, 253] on button at bounding box center [481, 253] width 49 height 10
click at [510, 291] on input "**********" at bounding box center [538, 291] width 157 height 15
click at [483, 256] on icon at bounding box center [481, 253] width 7 height 7
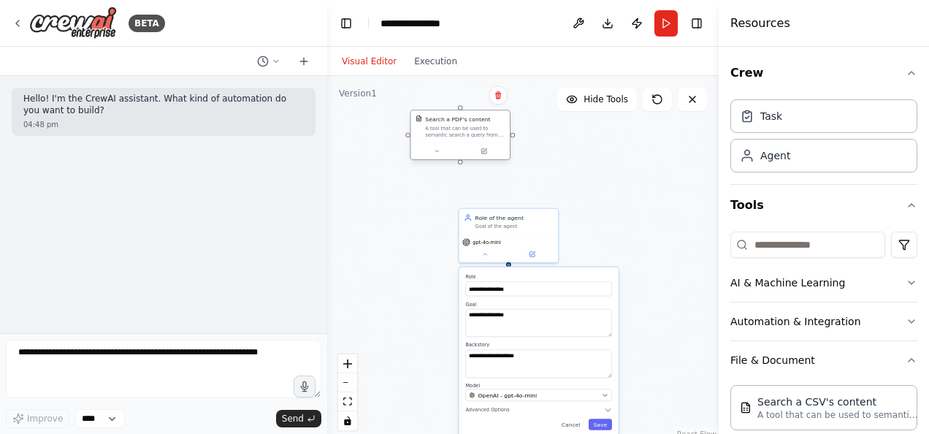
drag, startPoint x: 533, startPoint y: 324, endPoint x: 444, endPoint y: 139, distance: 205.1
click at [444, 139] on div "Search a PDF's content A tool that can be used to semantic search a query from …" at bounding box center [459, 126] width 99 height 32
click at [444, 139] on div "Search a PDF's content A tool that can be used to semantic search a query from …" at bounding box center [443, 126] width 99 height 32
click at [536, 256] on button at bounding box center [531, 252] width 45 height 9
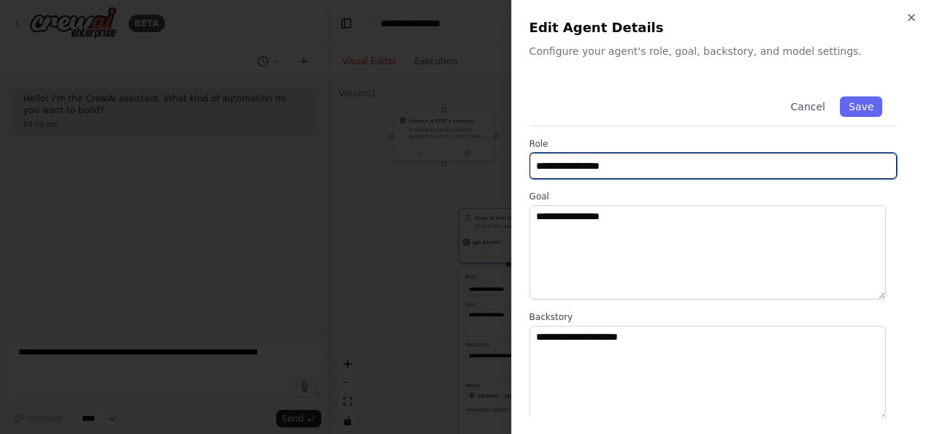
click at [622, 163] on input "**********" at bounding box center [712, 166] width 367 height 26
type input "*"
type input "**********"
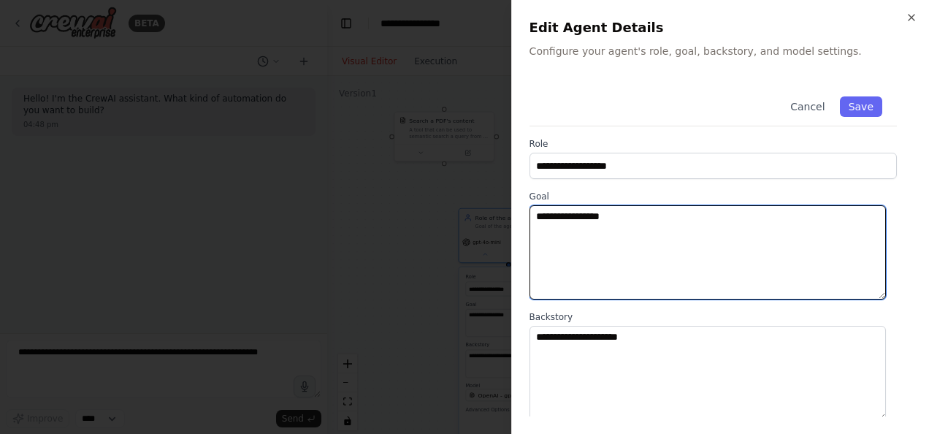
click at [597, 227] on textarea "**********" at bounding box center [707, 252] width 356 height 94
type textarea "*"
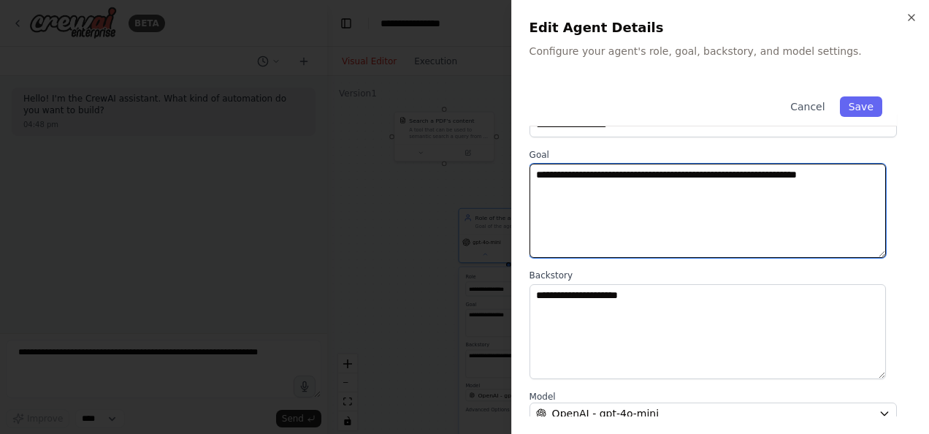
scroll to position [42, 0]
type textarea "**********"
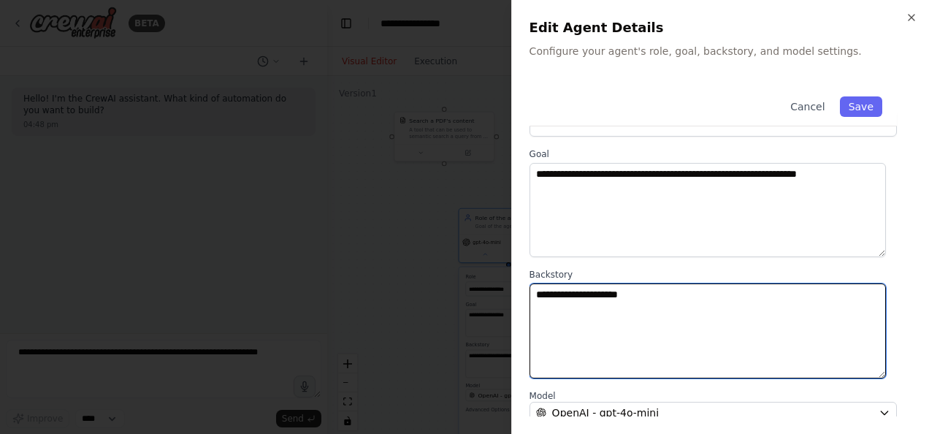
click at [657, 306] on textarea "**********" at bounding box center [707, 330] width 356 height 94
type textarea "*"
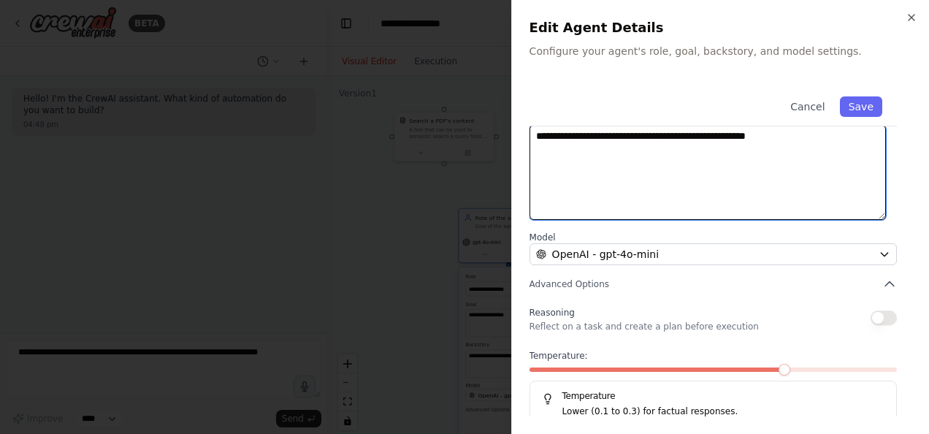
scroll to position [218, 0]
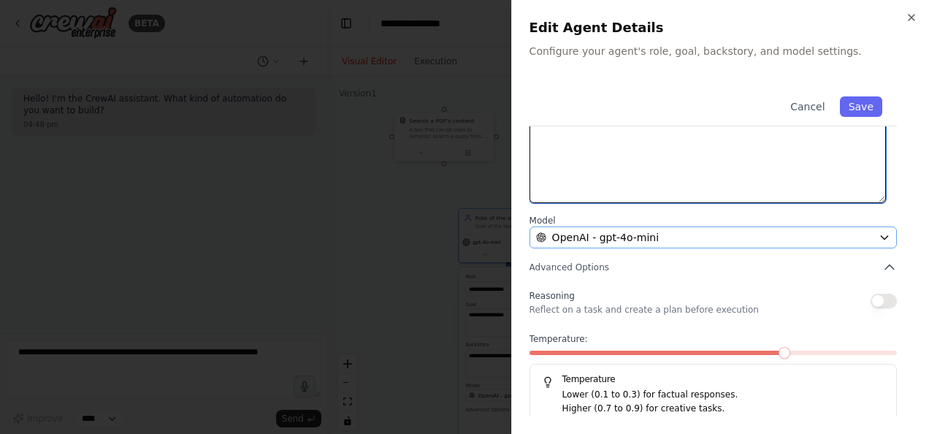
type textarea "**********"
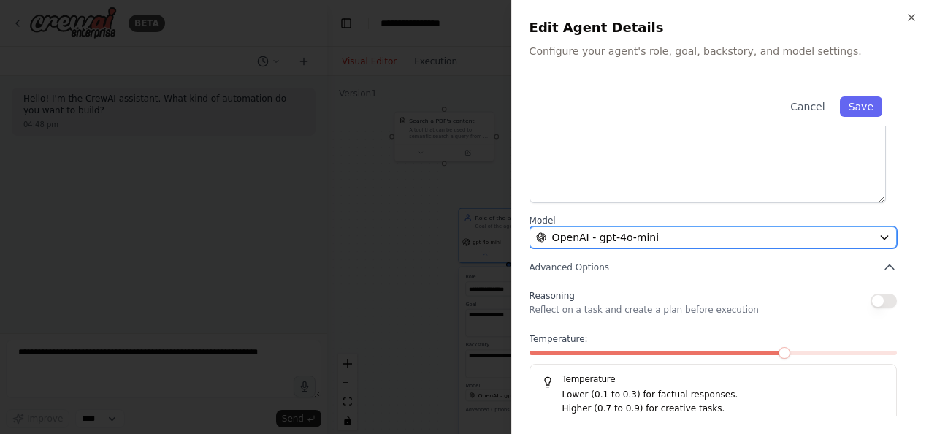
click at [708, 231] on div "OpenAI - gpt-4o-mini" at bounding box center [704, 237] width 337 height 15
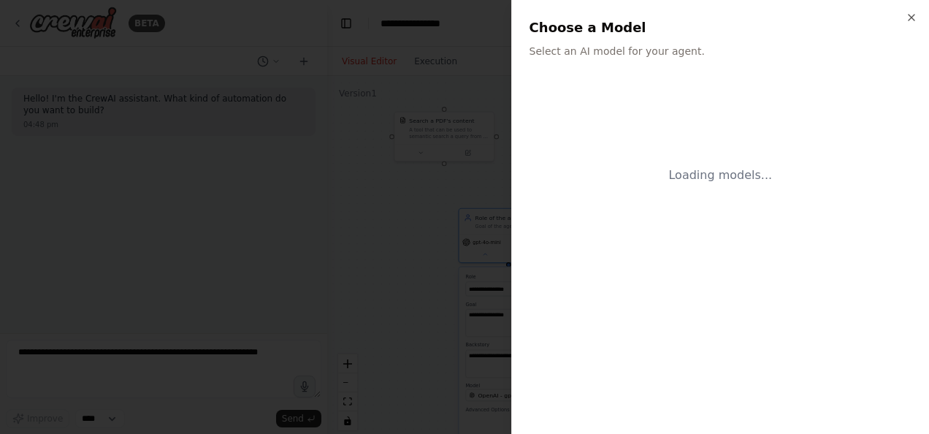
scroll to position [0, 0]
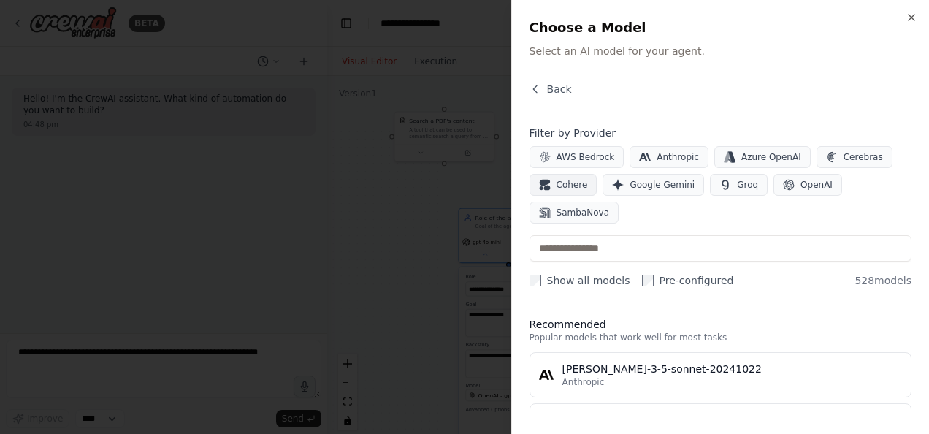
click at [574, 188] on span "Cohere" at bounding box center [571, 185] width 31 height 12
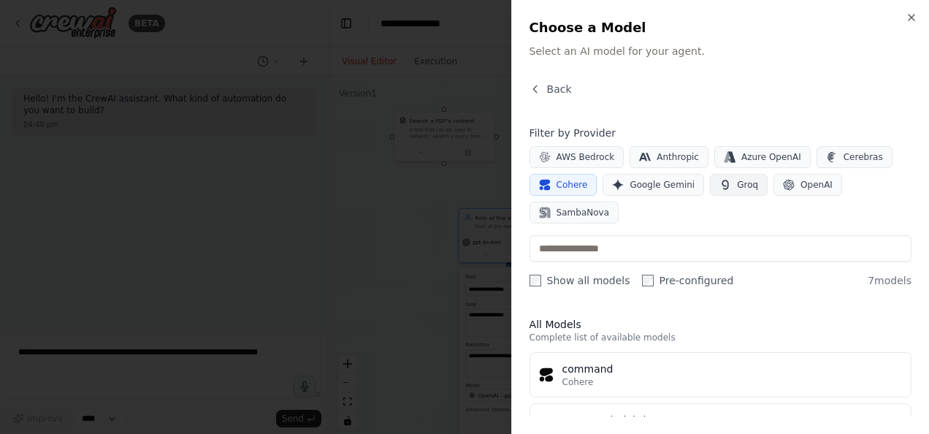
click at [723, 190] on button "Groq" at bounding box center [739, 185] width 58 height 22
click at [562, 177] on button "Cohere" at bounding box center [563, 185] width 68 height 22
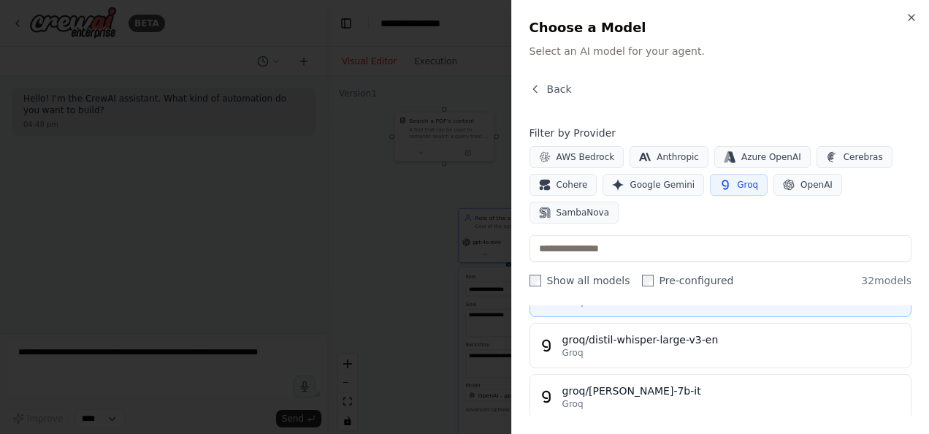
scroll to position [139, 0]
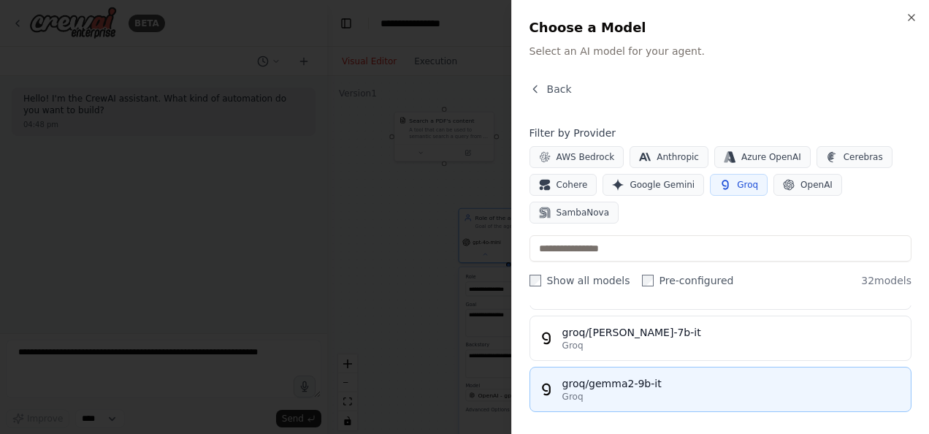
click at [575, 391] on span "Groq" at bounding box center [572, 397] width 21 height 12
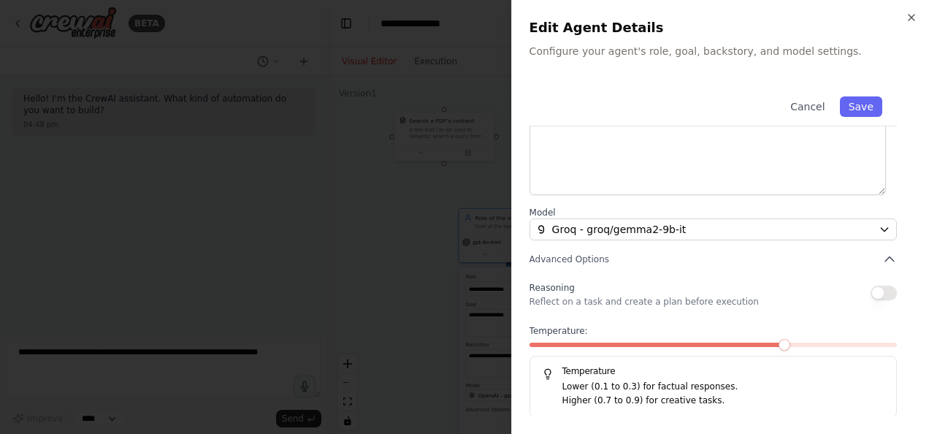
scroll to position [0, 0]
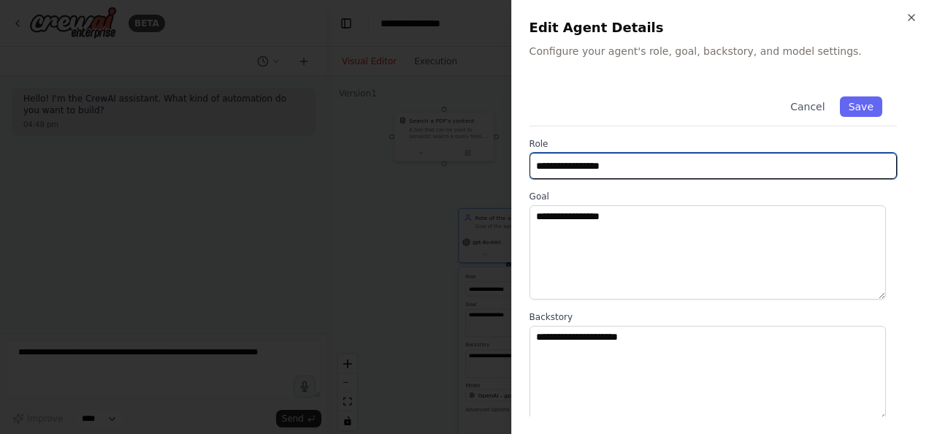
click at [643, 173] on input "**********" at bounding box center [712, 166] width 367 height 26
type input "**********"
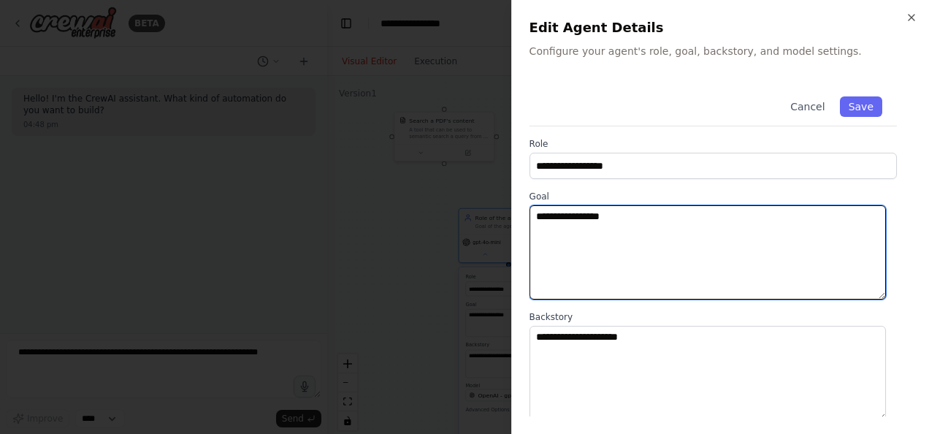
click at [628, 214] on textarea "**********" at bounding box center [707, 252] width 356 height 94
type textarea "*"
type textarea "**********"
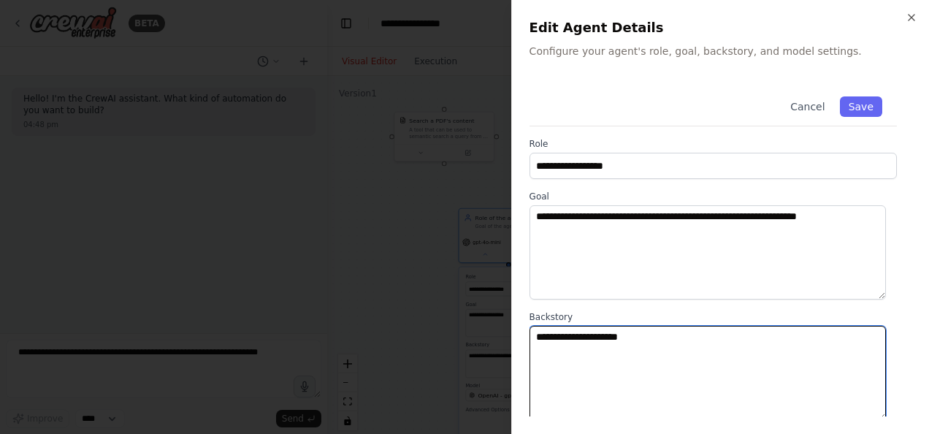
click at [631, 354] on textarea "**********" at bounding box center [707, 373] width 356 height 94
type textarea "*"
type textarea "**********"
